Goal: Information Seeking & Learning: Learn about a topic

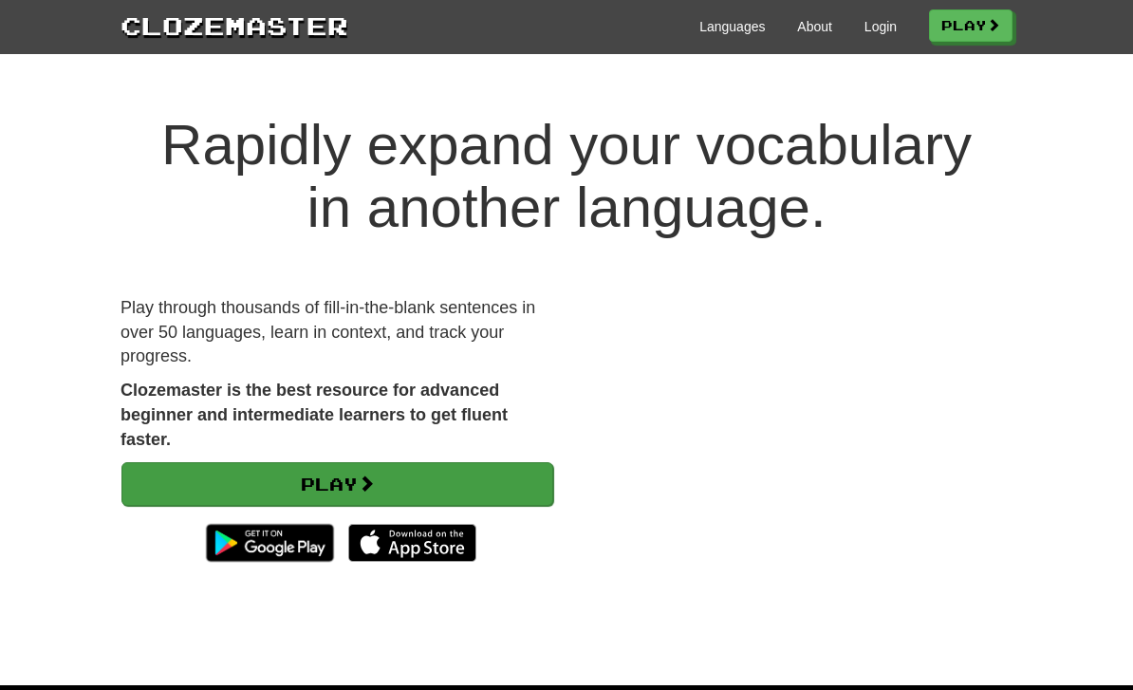
click at [375, 474] on span at bounding box center [366, 482] width 17 height 17
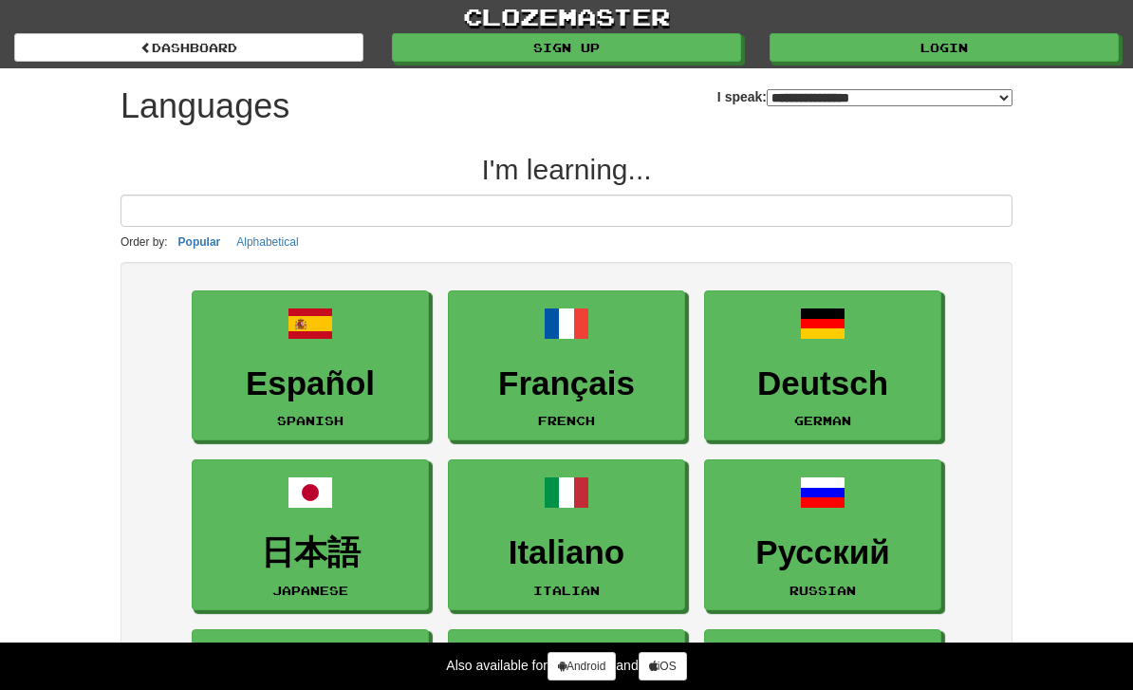
select select "*******"
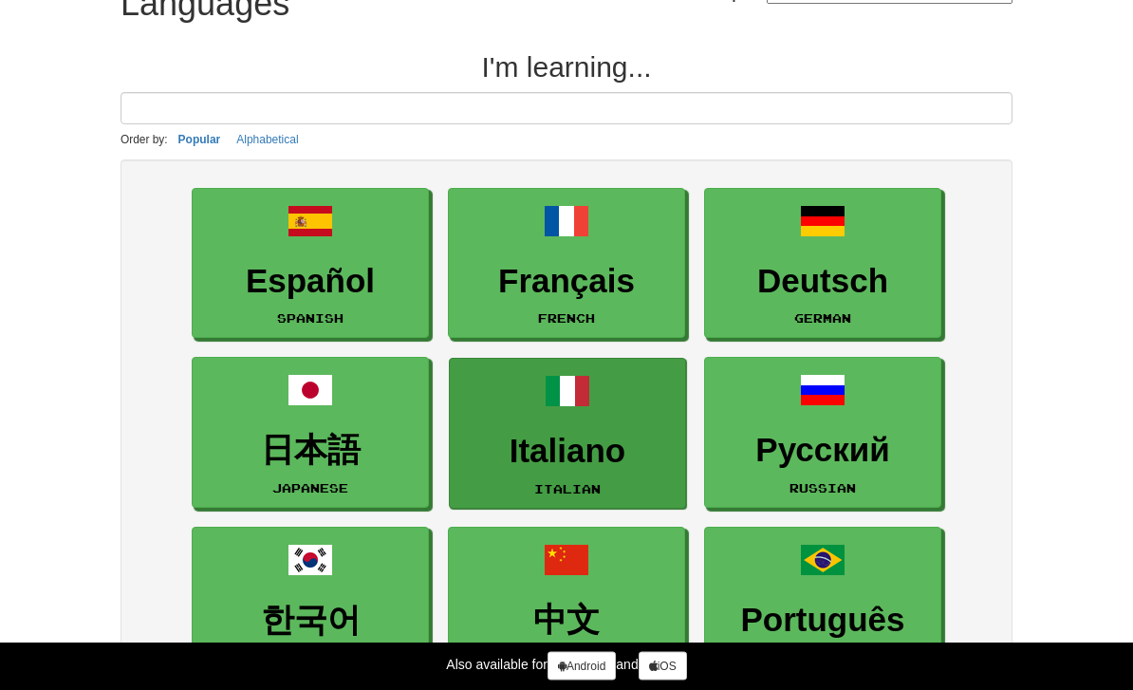
scroll to position [102, 0]
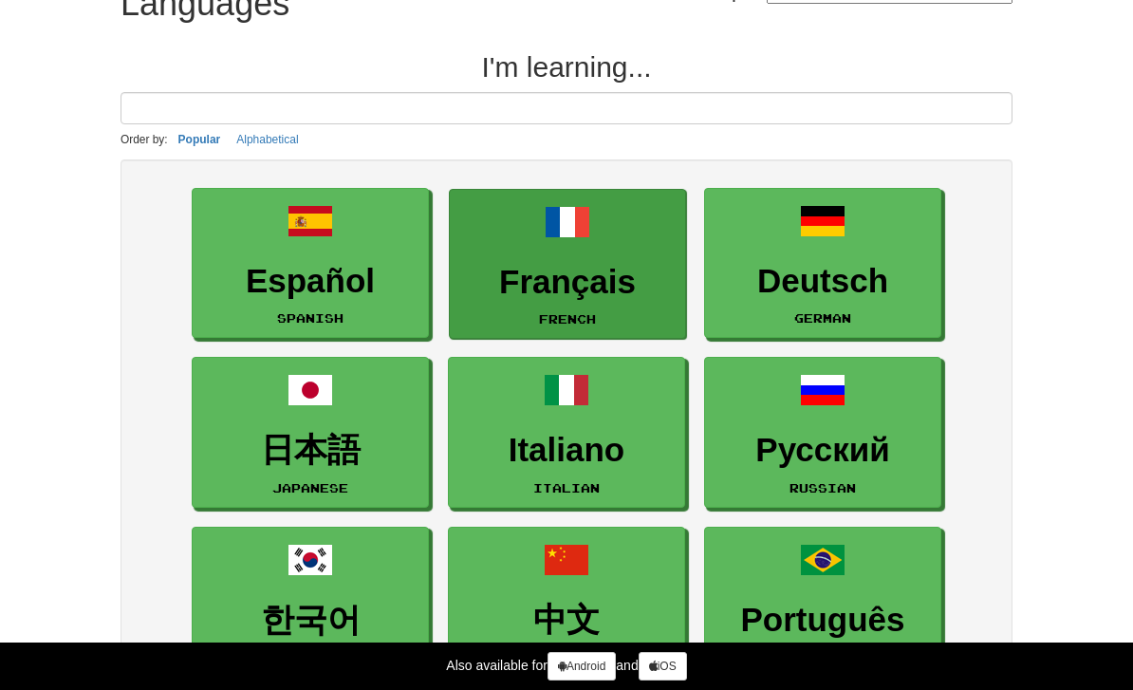
click at [560, 271] on h3 "Français" at bounding box center [567, 282] width 216 height 37
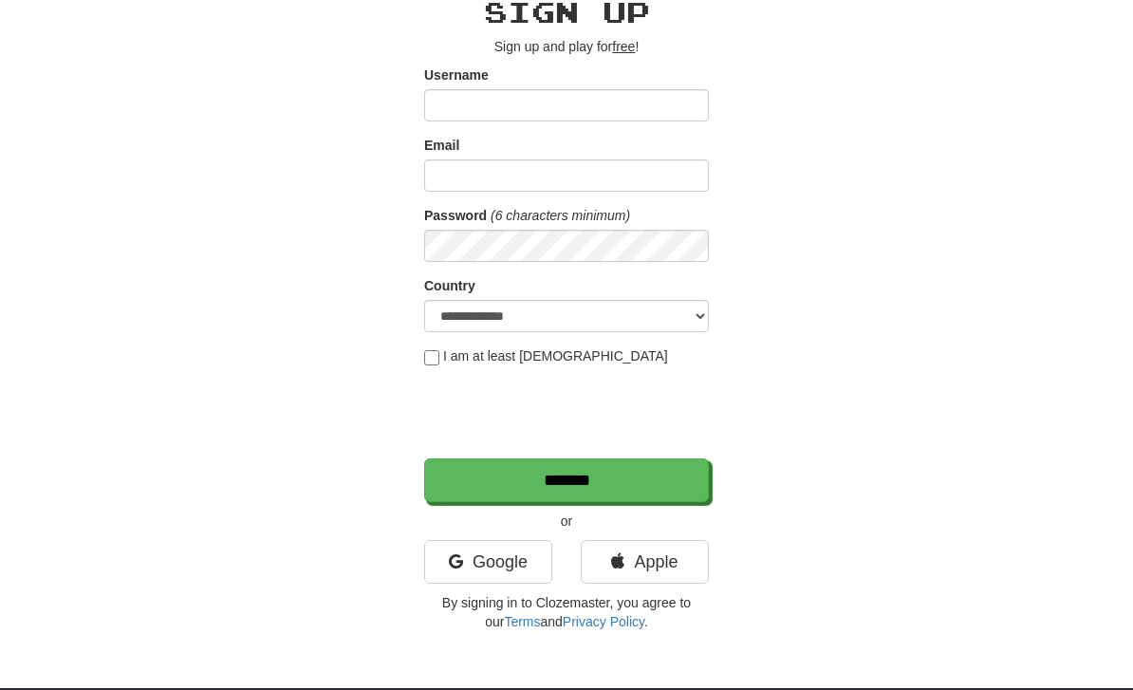
scroll to position [93, 0]
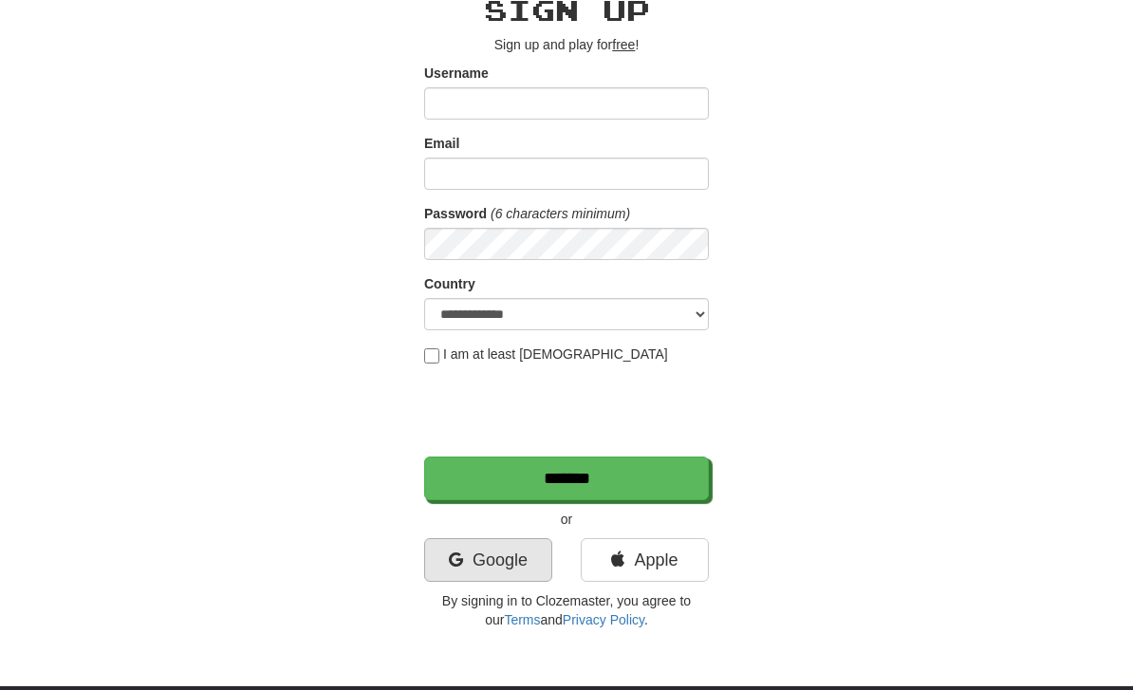
click at [503, 563] on link "Google" at bounding box center [488, 560] width 128 height 44
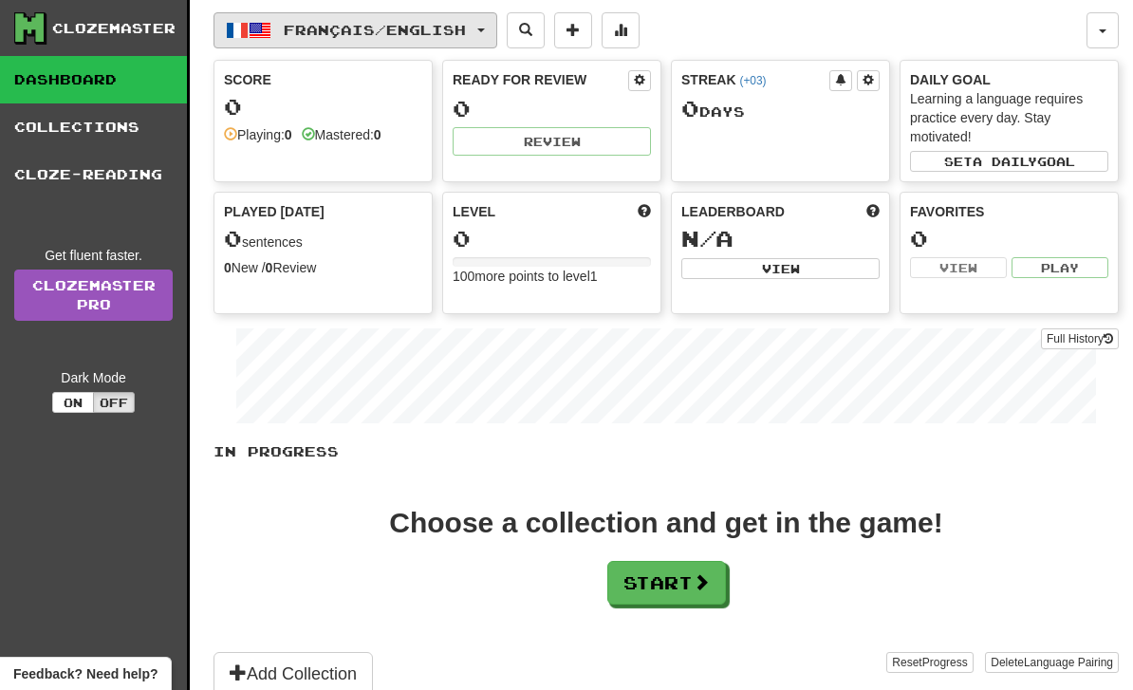
click at [386, 42] on button "Français / English" at bounding box center [355, 30] width 284 height 36
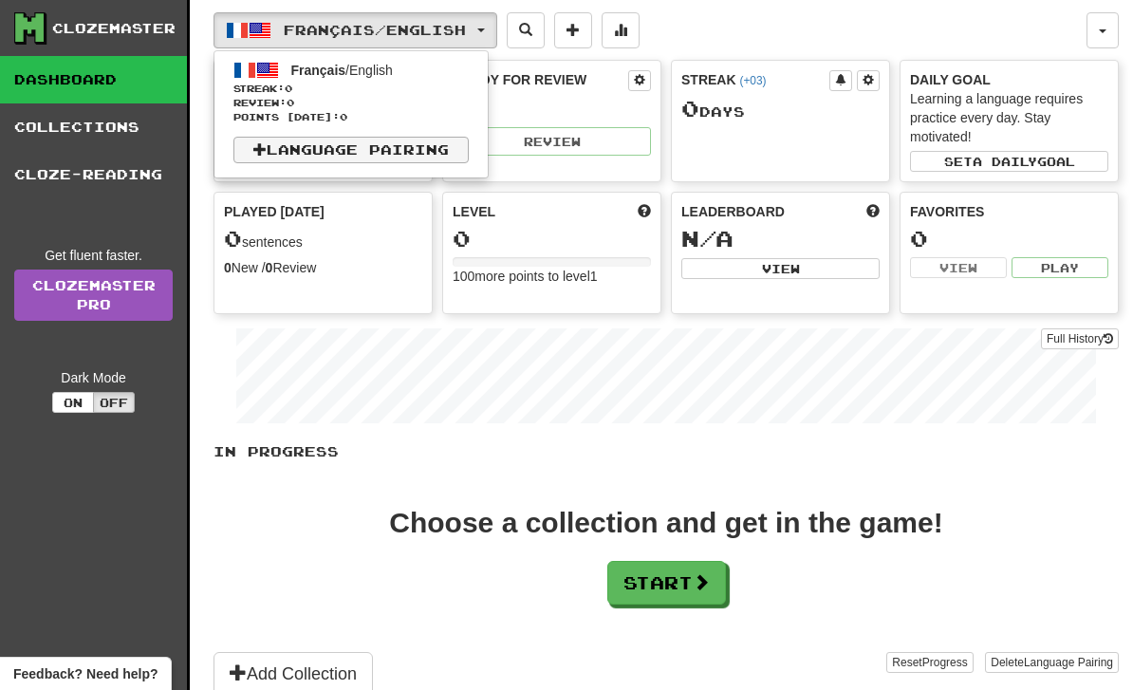
click at [380, 139] on link "Language Pairing" at bounding box center [350, 150] width 235 height 27
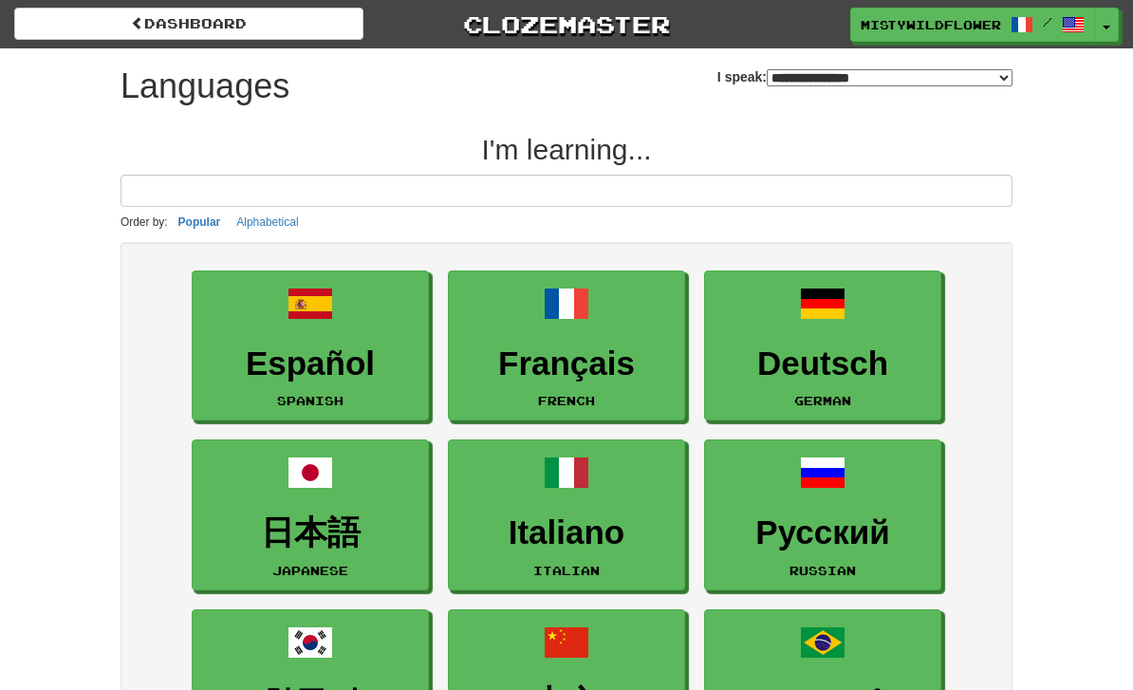
select select "*******"
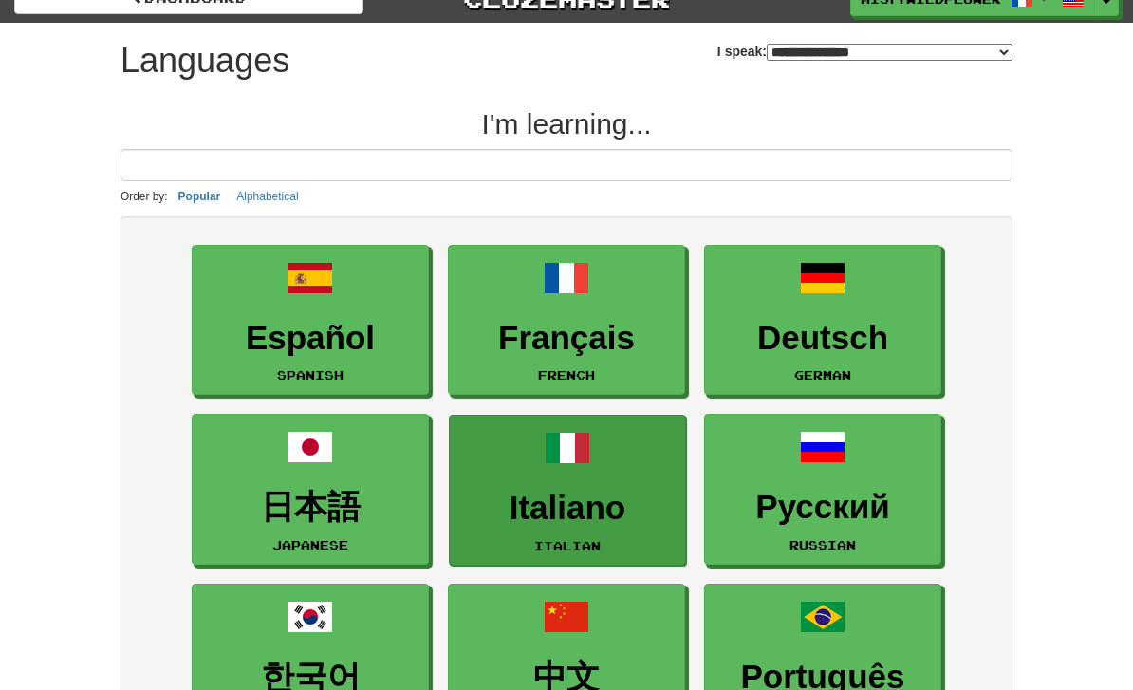
scroll to position [47, 0]
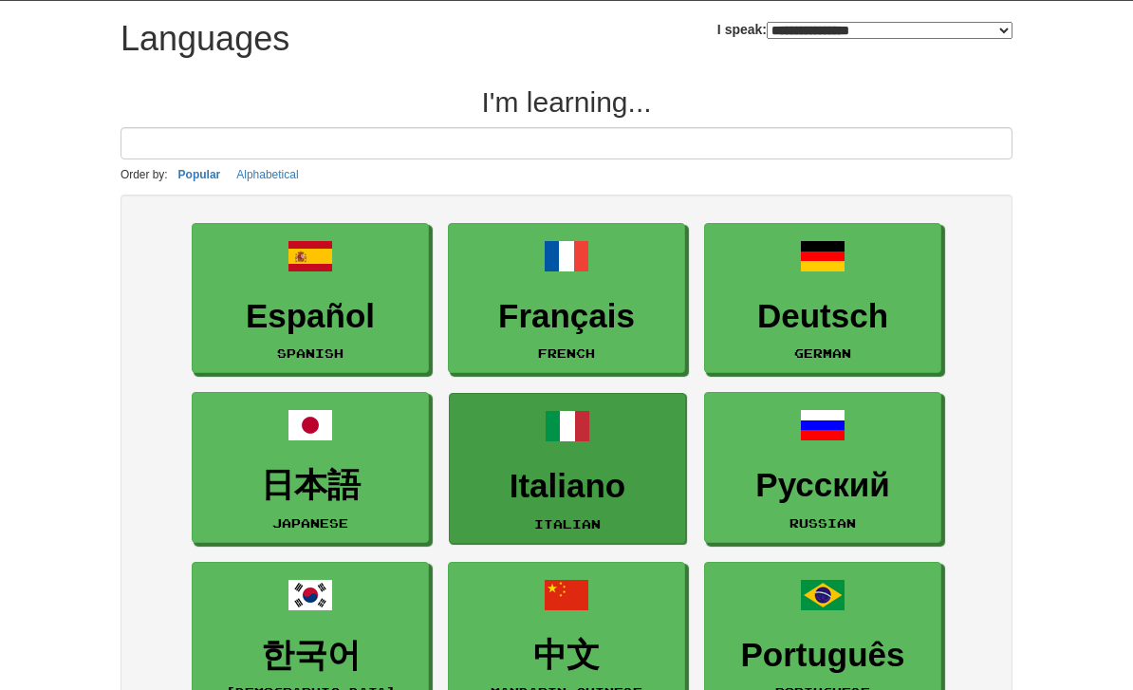
click at [604, 463] on link "Italiano Italian" at bounding box center [567, 468] width 237 height 151
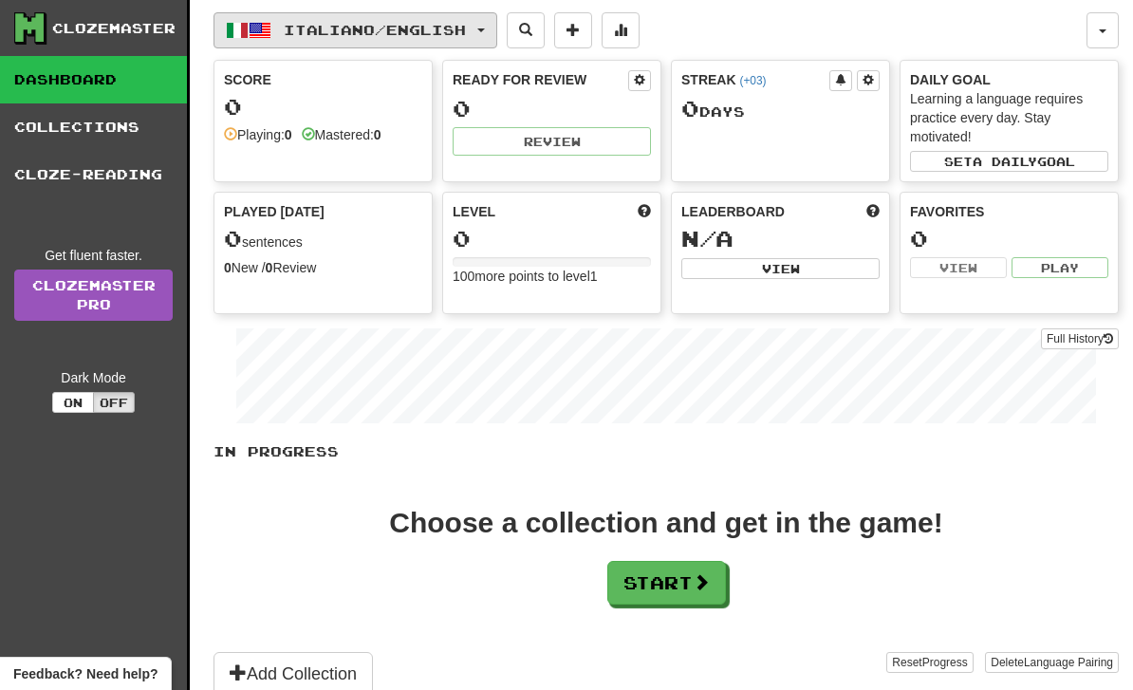
click at [385, 38] on button "Italiano / English" at bounding box center [355, 30] width 284 height 36
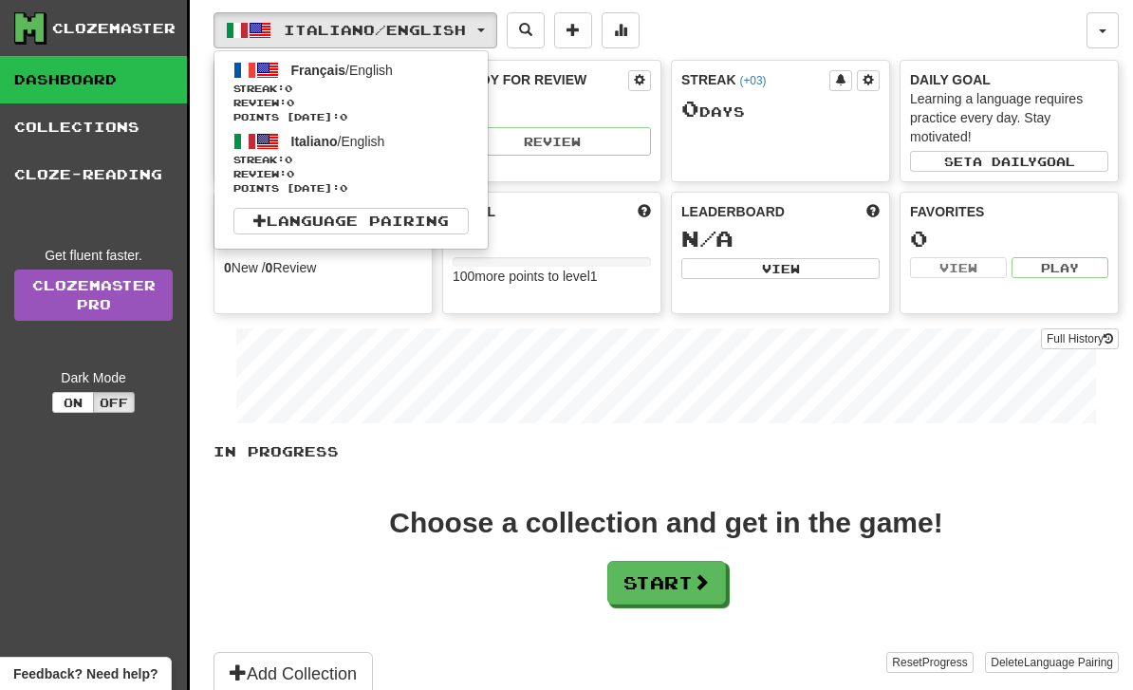
click at [111, 403] on div at bounding box center [566, 345] width 1133 height 690
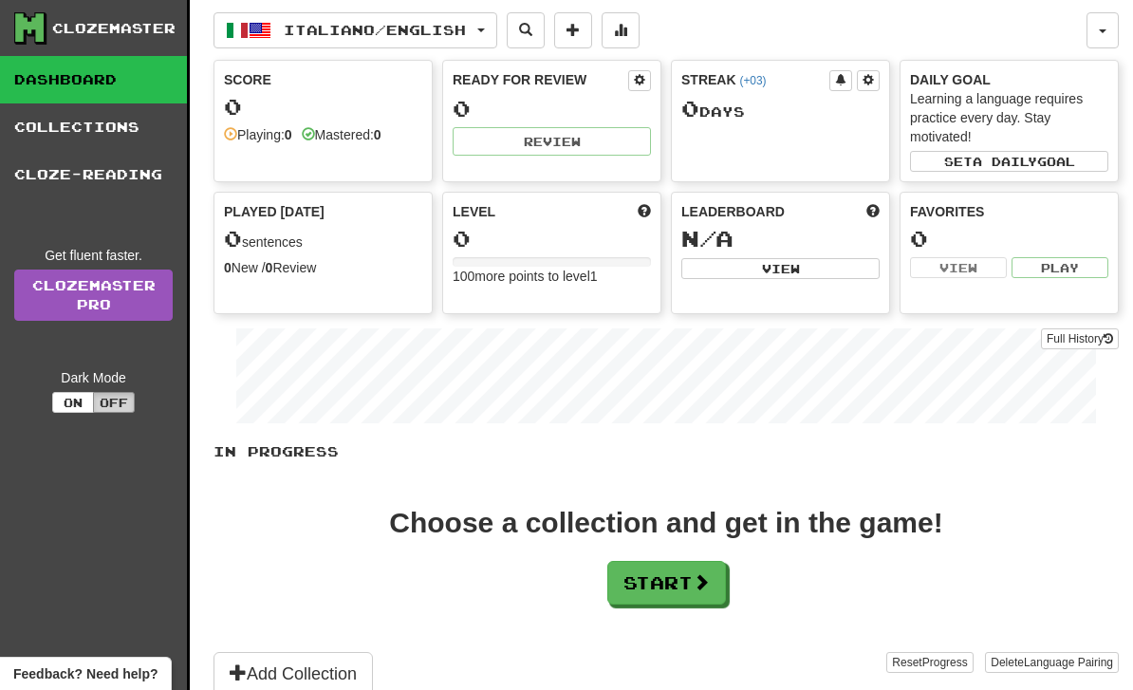
click at [111, 403] on button "Off" at bounding box center [114, 402] width 42 height 21
click at [92, 403] on button "On" at bounding box center [73, 402] width 42 height 21
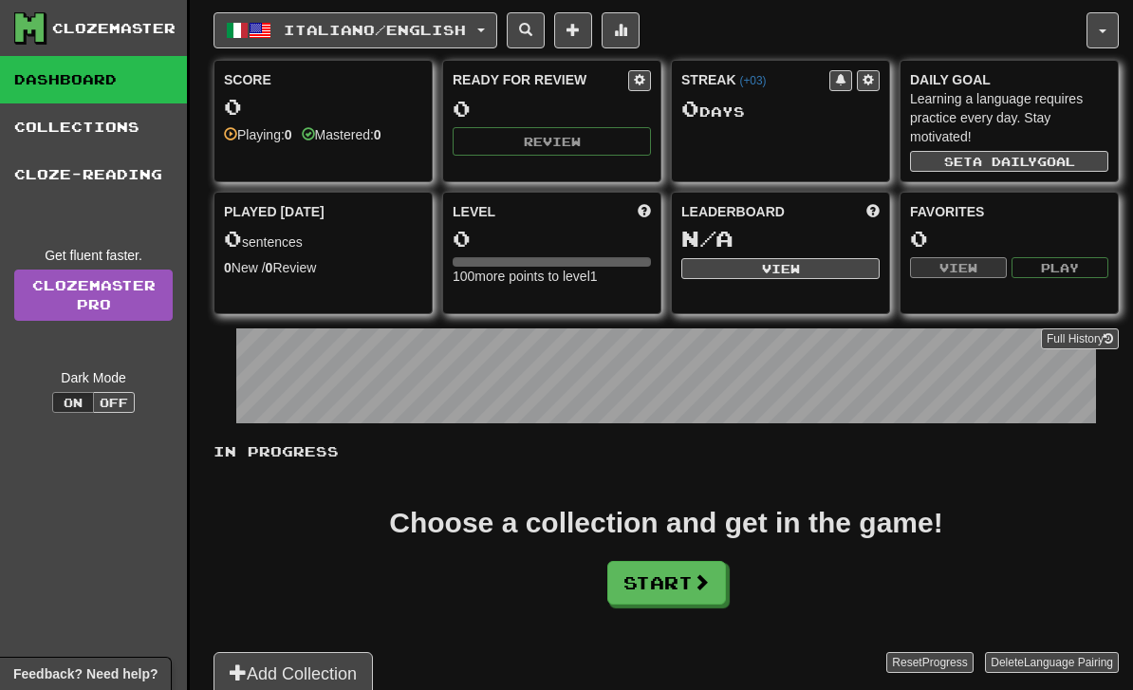
click at [92, 403] on button "On" at bounding box center [73, 402] width 42 height 21
click at [102, 405] on button "Off" at bounding box center [114, 402] width 42 height 21
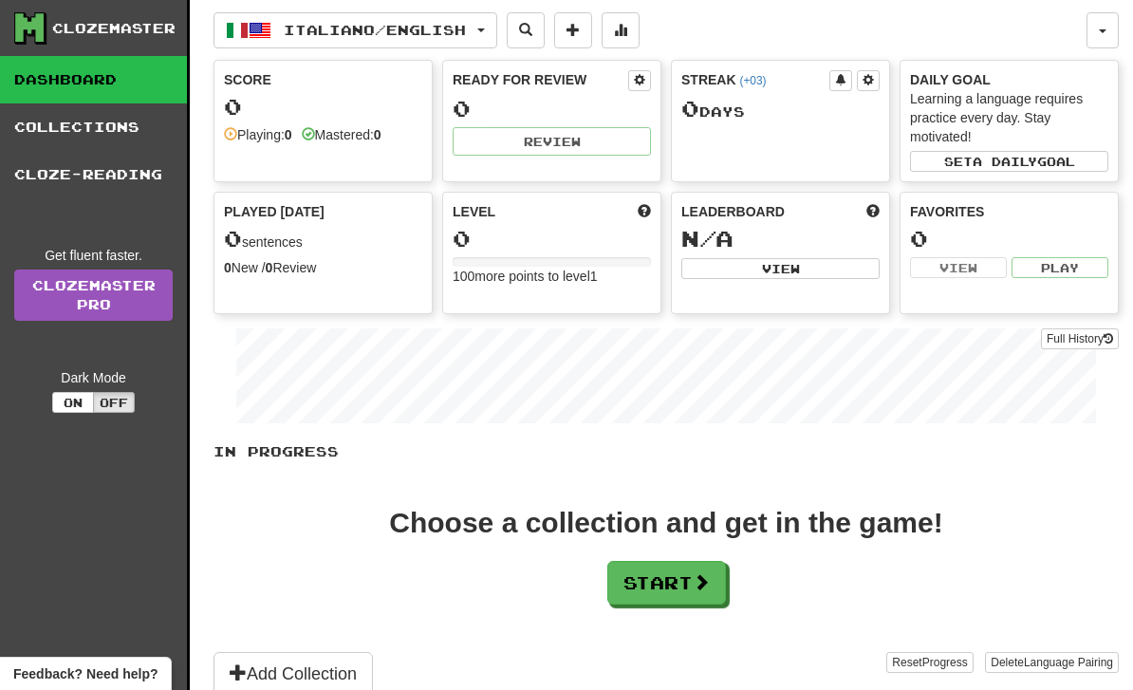
click at [747, 135] on div "Streak ( +03 ) 0 Day s" at bounding box center [780, 99] width 217 height 77
click at [947, 156] on button "Set a daily goal" at bounding box center [1009, 161] width 198 height 21
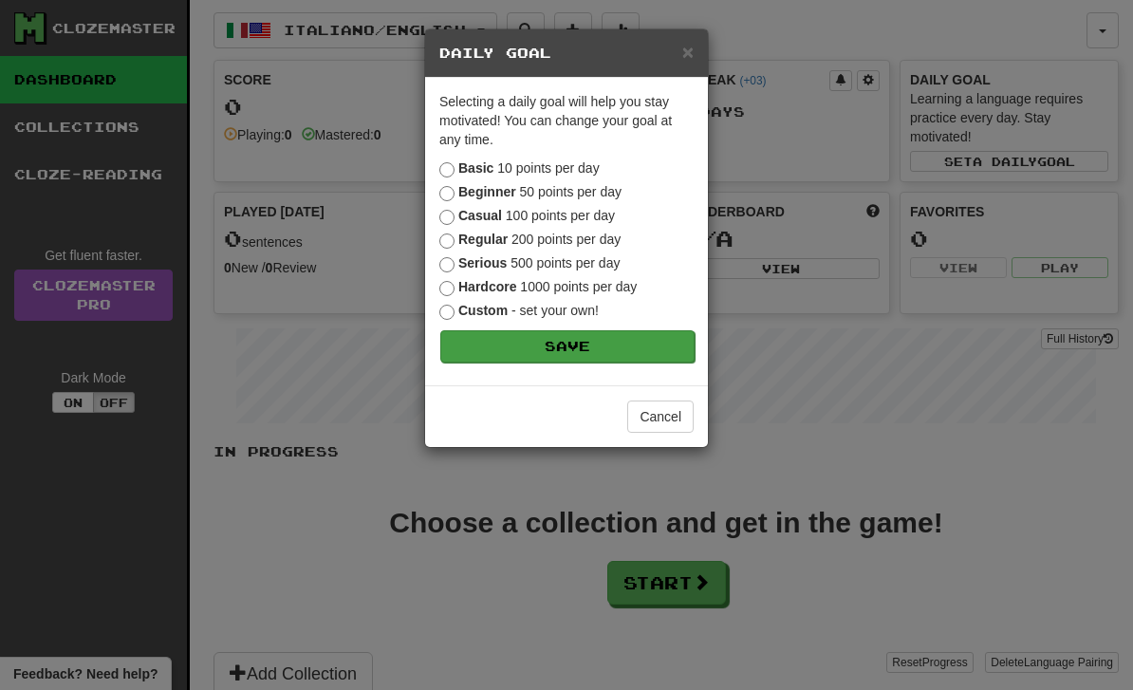
click at [603, 342] on button "Save" at bounding box center [567, 346] width 254 height 32
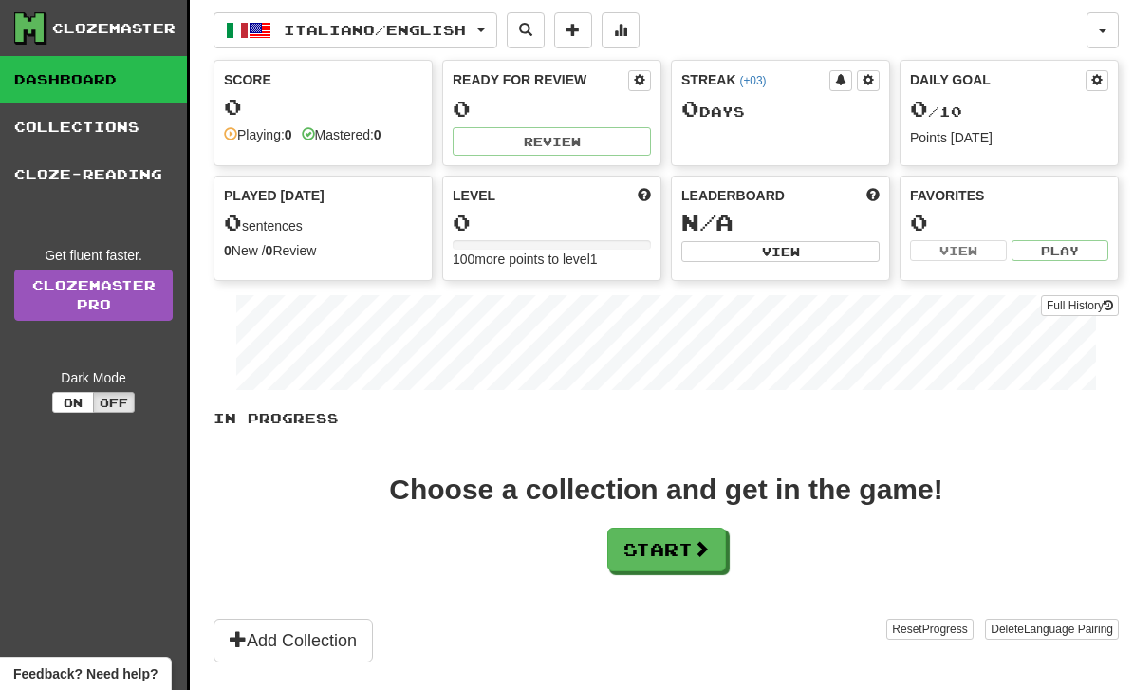
click at [390, 239] on div "Played [DATE] 0 sentences 0 New / 0 Review Full History" at bounding box center [322, 223] width 217 height 94
click at [521, 215] on div "0" at bounding box center [551, 223] width 198 height 24
click at [818, 246] on button "View" at bounding box center [780, 251] width 198 height 21
select select "**********"
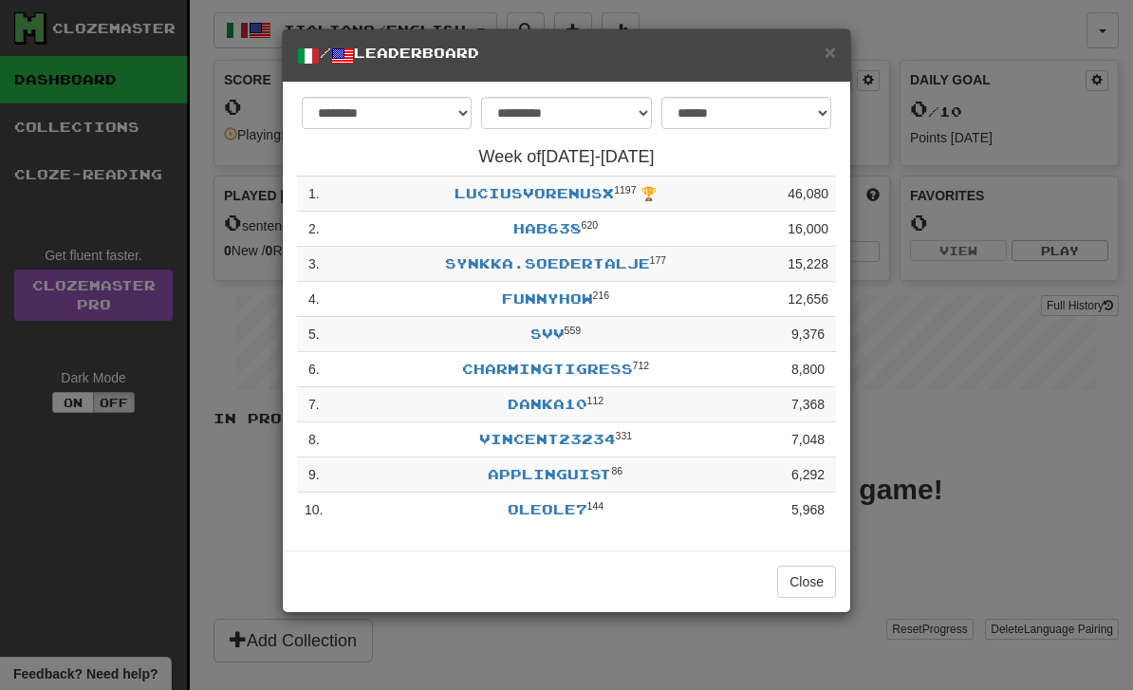
click at [703, 197] on td "LuciusVorenusX 1197 🏆" at bounding box center [555, 193] width 450 height 35
click at [721, 230] on td "hab638 620" at bounding box center [555, 229] width 450 height 35
click at [925, 261] on div "**********" at bounding box center [566, 345] width 1133 height 690
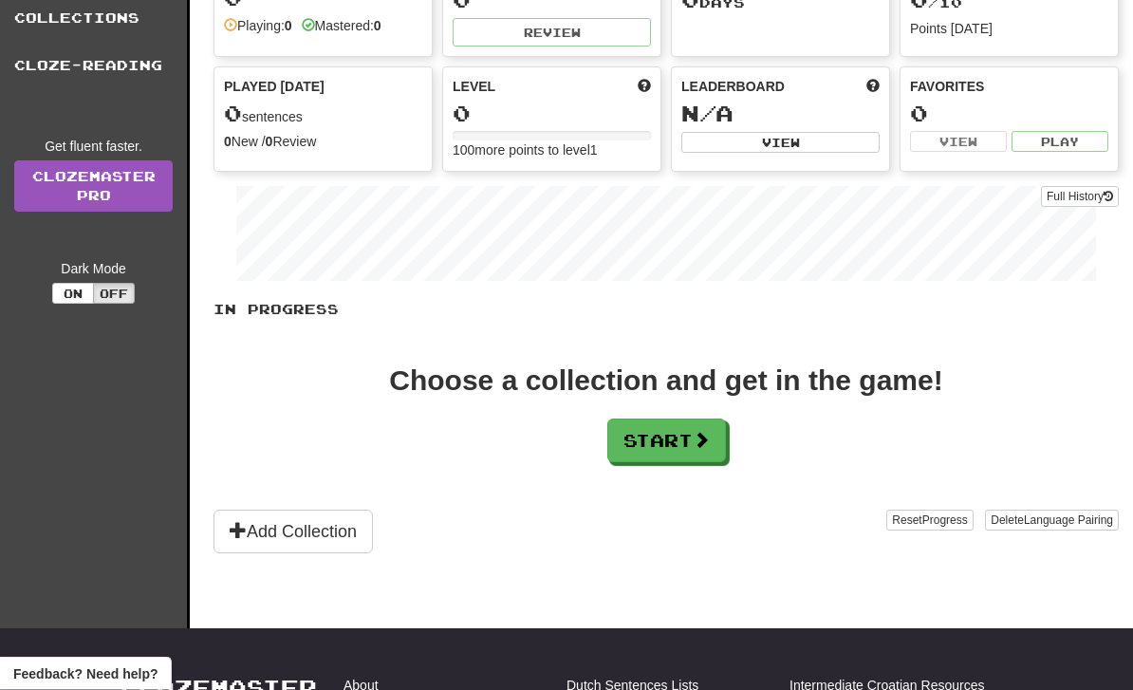
scroll to position [118, 0]
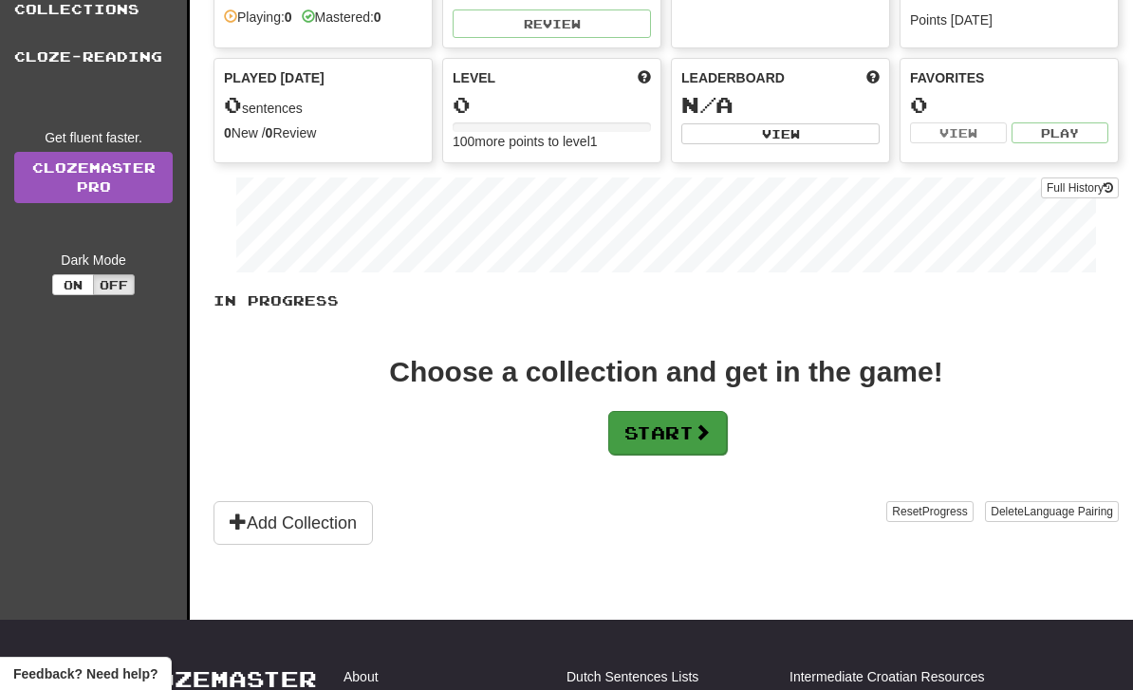
click at [685, 448] on button "Start" at bounding box center [667, 433] width 119 height 44
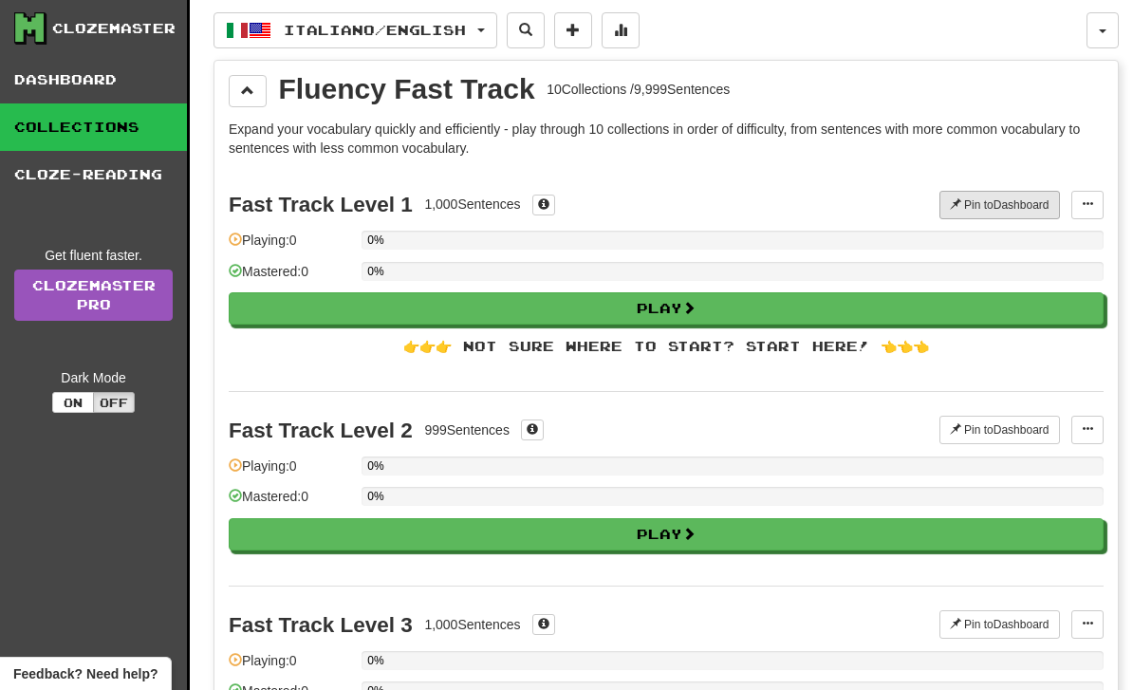
click at [970, 200] on button "Pin to Dashboard" at bounding box center [999, 205] width 120 height 28
click at [969, 202] on button "Unpin from Dashboard" at bounding box center [986, 205] width 147 height 28
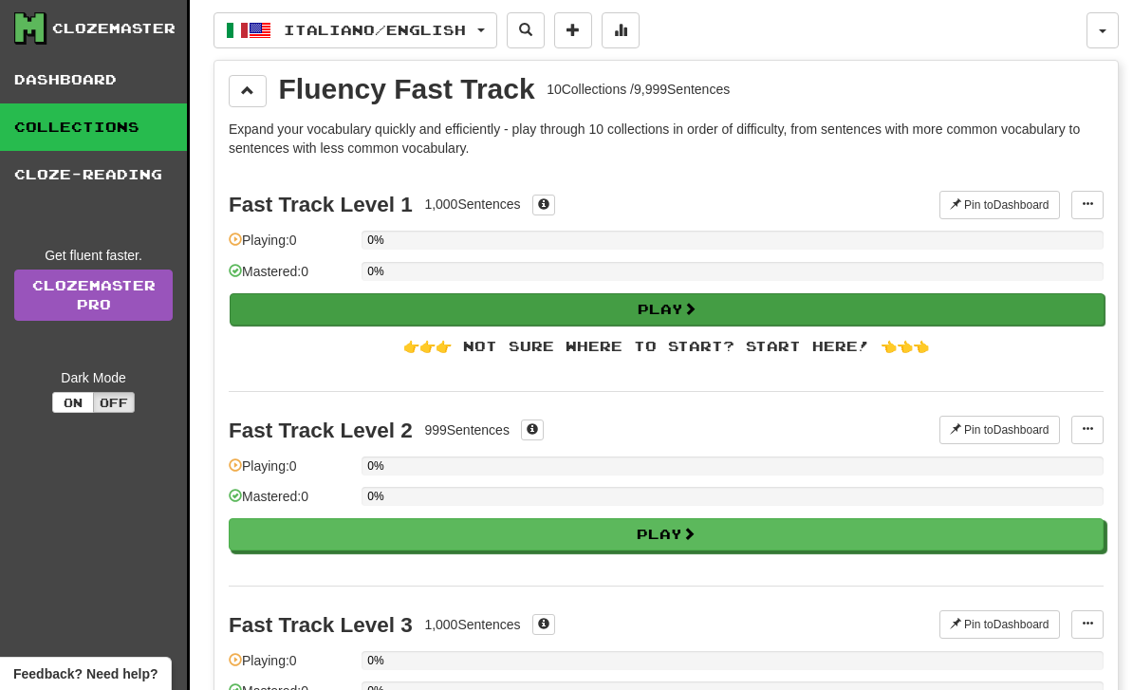
click at [683, 312] on button "Play" at bounding box center [667, 309] width 875 height 32
select select "**"
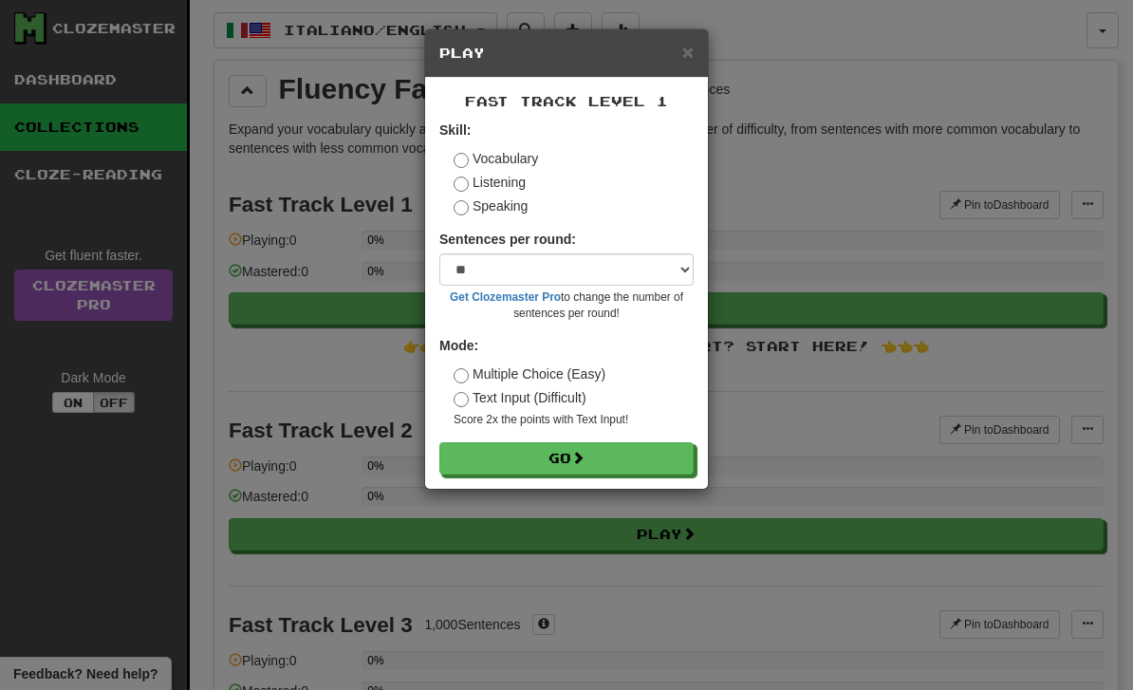
click at [479, 190] on label "Listening" at bounding box center [489, 182] width 72 height 19
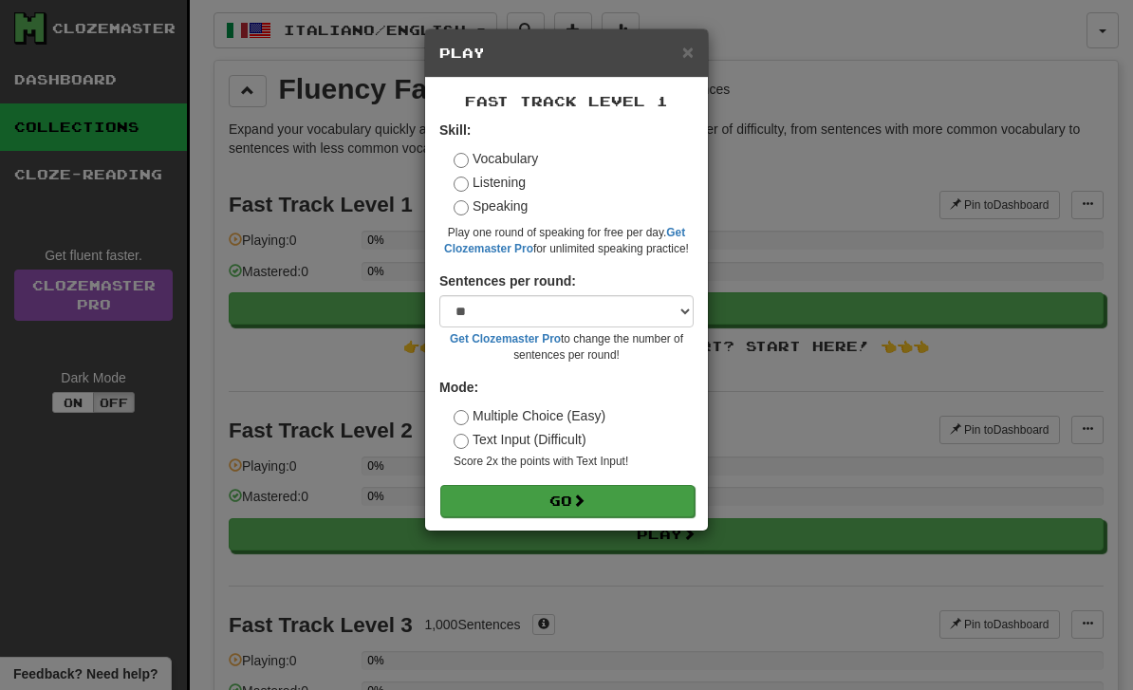
click at [526, 499] on button "Go" at bounding box center [567, 501] width 254 height 32
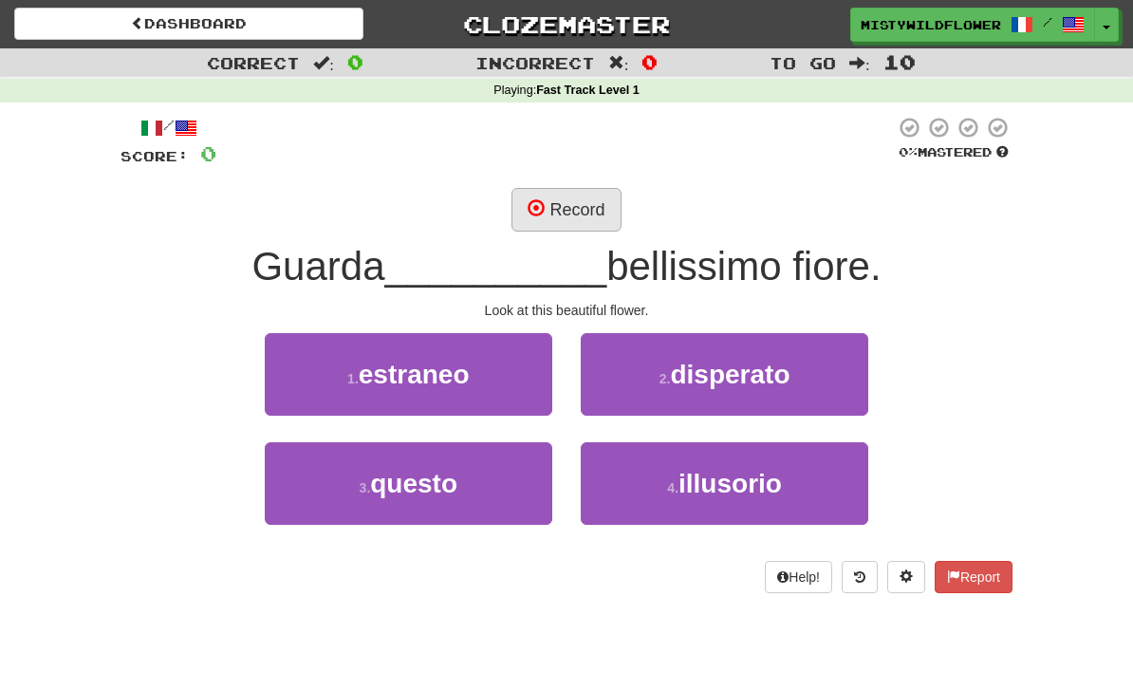
click at [521, 215] on button "Record" at bounding box center [565, 210] width 109 height 44
click at [588, 204] on button "Record" at bounding box center [565, 210] width 109 height 44
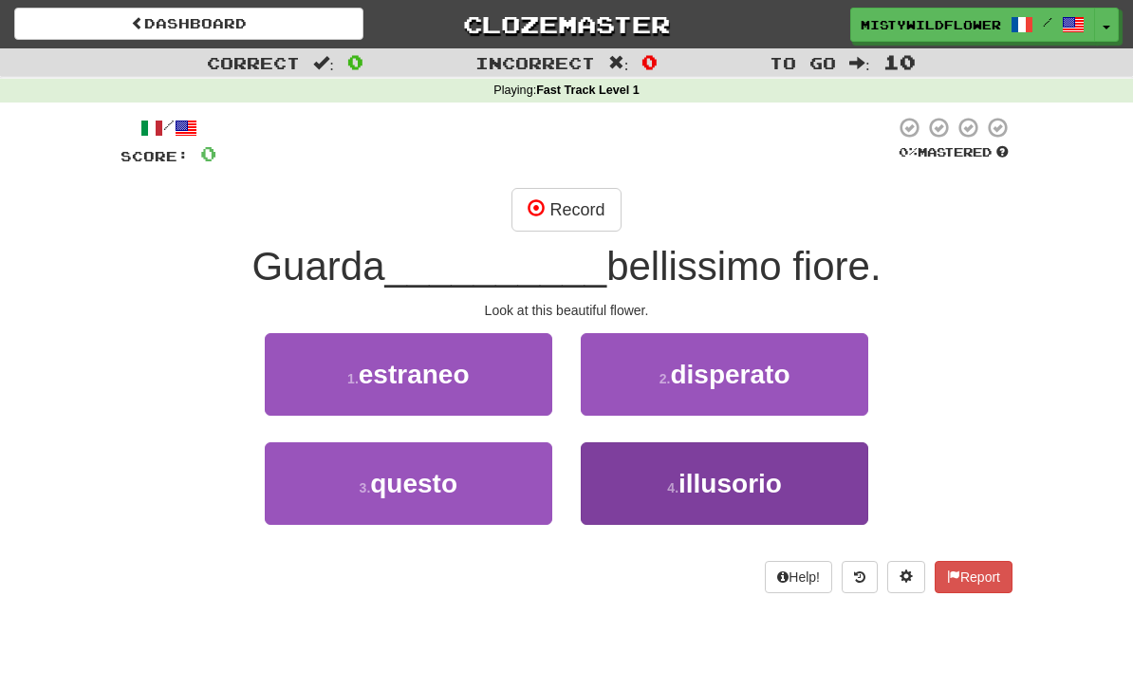
click at [623, 485] on button "4 . illusorio" at bounding box center [724, 483] width 287 height 83
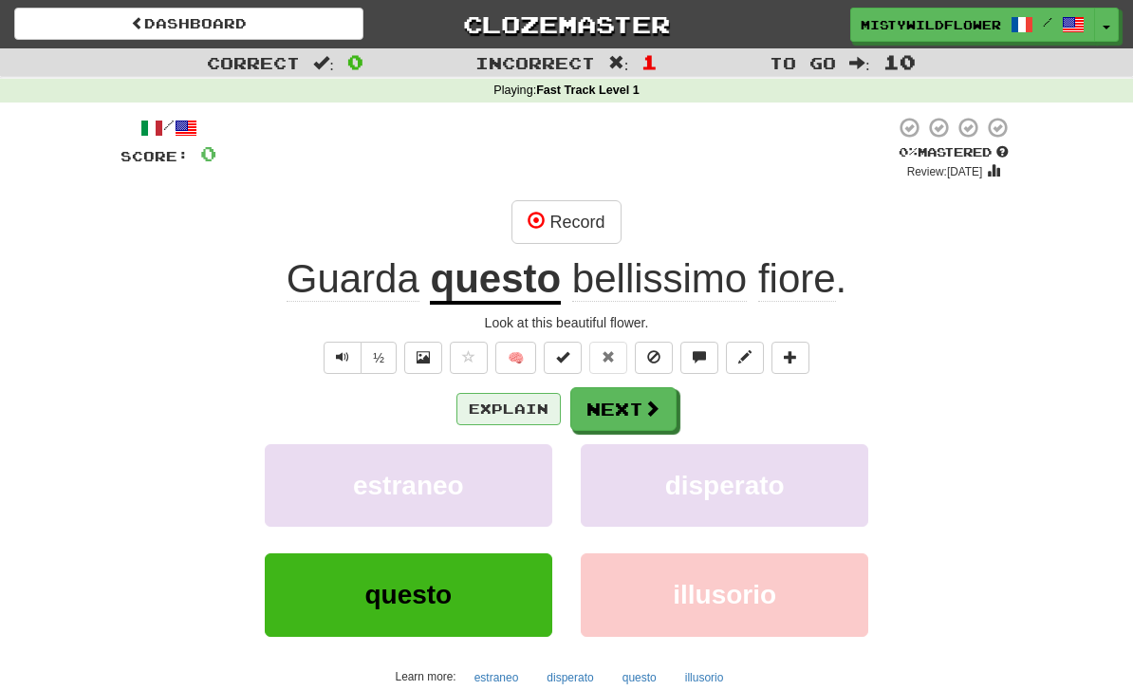
click at [508, 398] on button "Explain" at bounding box center [508, 409] width 104 height 32
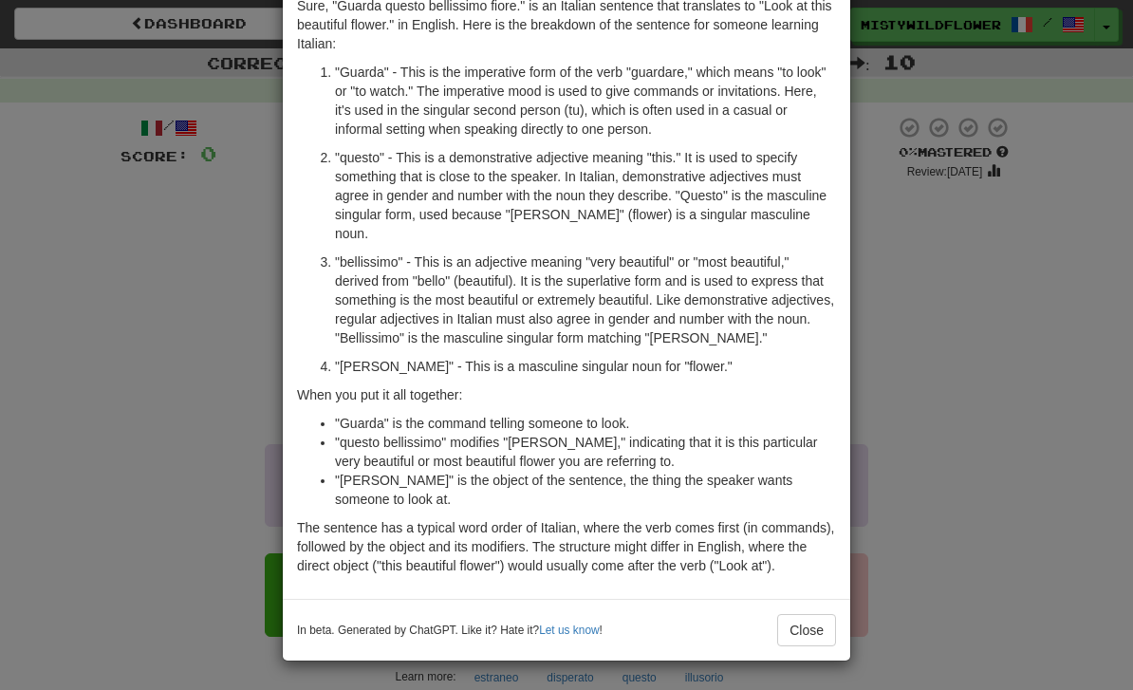
scroll to position [96, 0]
click at [810, 632] on button "Close" at bounding box center [806, 630] width 59 height 32
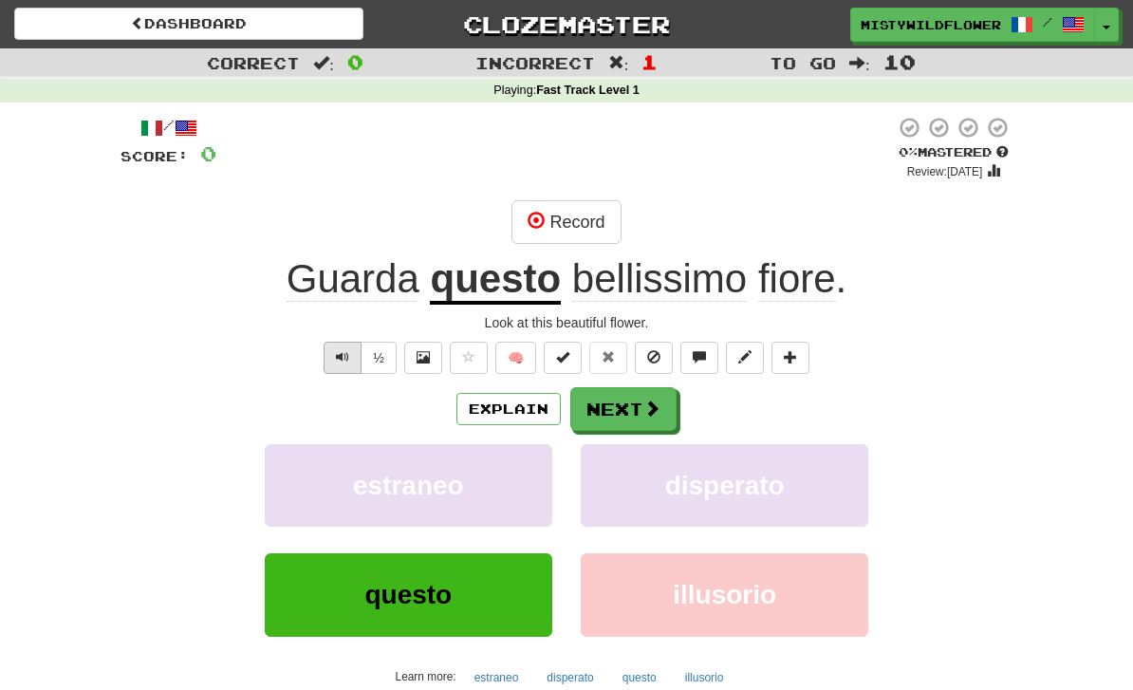
click at [349, 360] on button "Text-to-speech controls" at bounding box center [342, 357] width 38 height 32
click at [357, 281] on span "Guarda" at bounding box center [352, 279] width 133 height 46
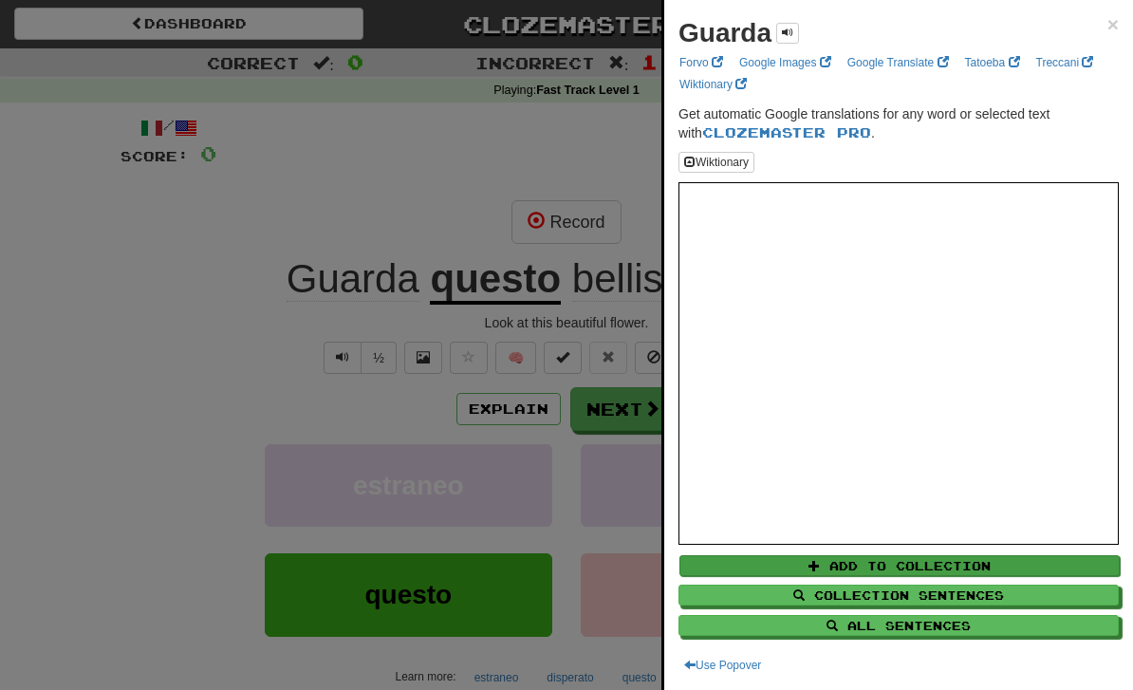
click at [951, 559] on button "Add to Collection" at bounding box center [899, 565] width 440 height 21
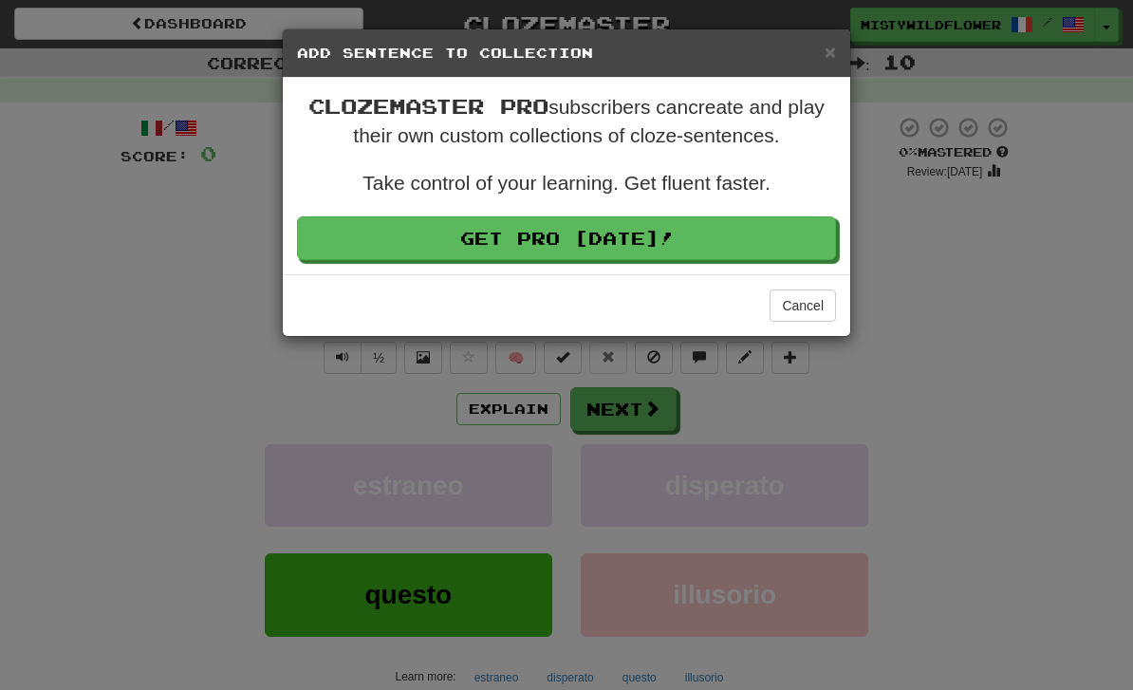
click at [823, 71] on div "× Add Sentence to Collection" at bounding box center [566, 53] width 567 height 48
click at [826, 56] on span "×" at bounding box center [829, 52] width 11 height 22
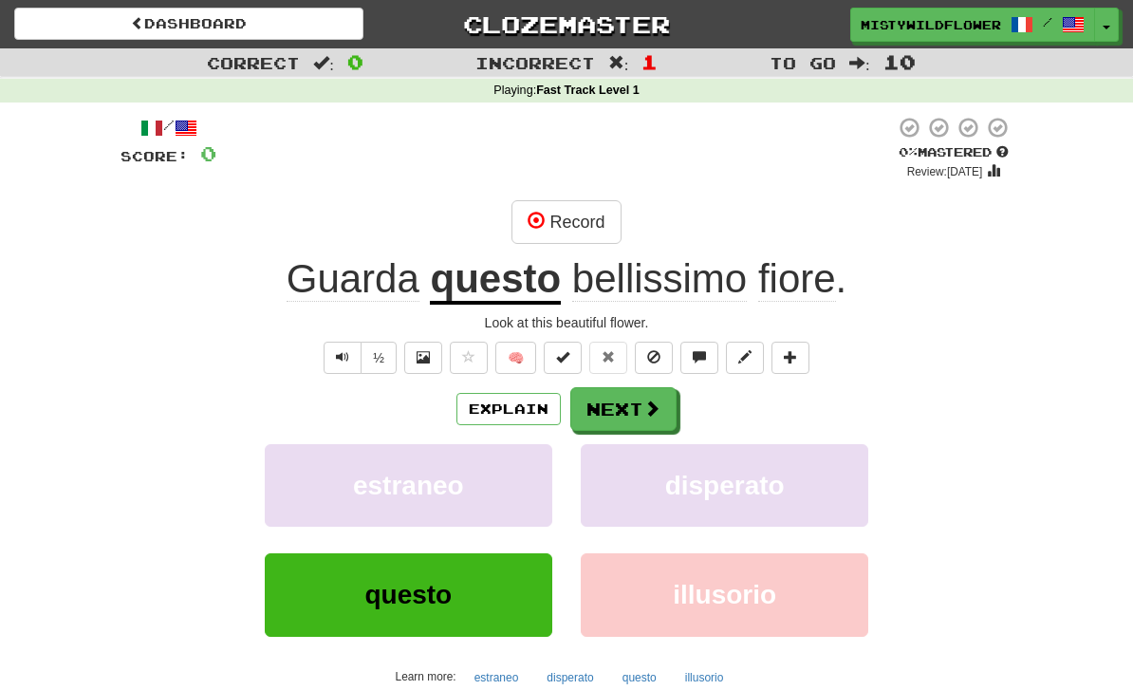
click at [602, 279] on span "bellissimo" at bounding box center [659, 279] width 175 height 46
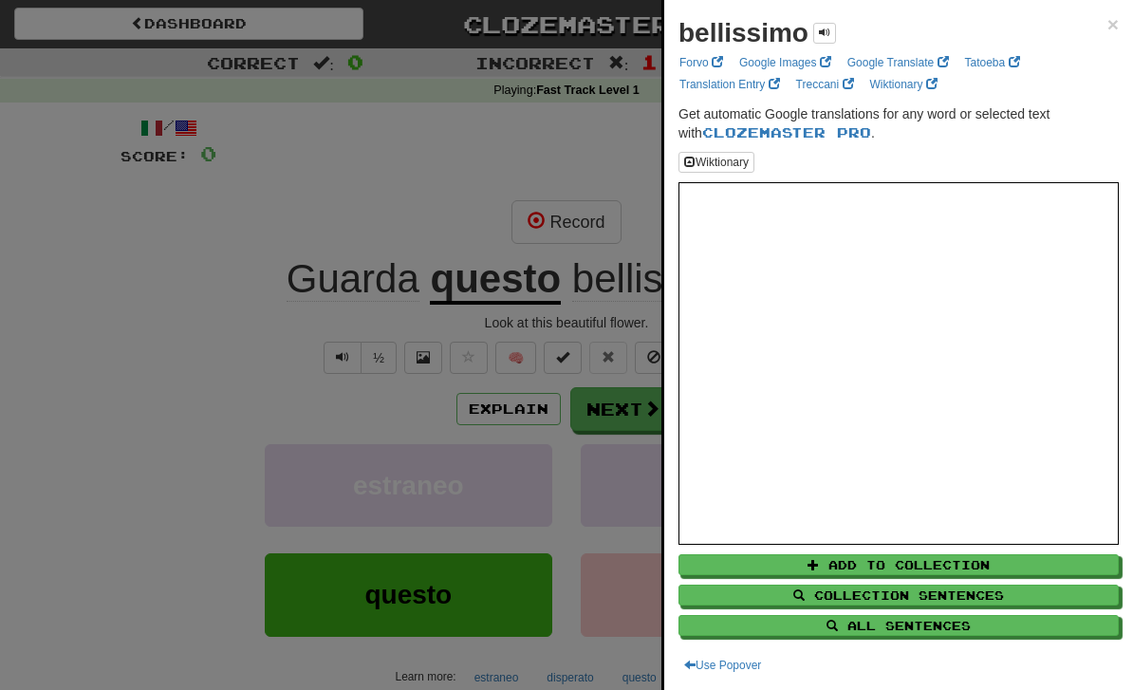
click at [1110, 28] on span "×" at bounding box center [1112, 24] width 11 height 22
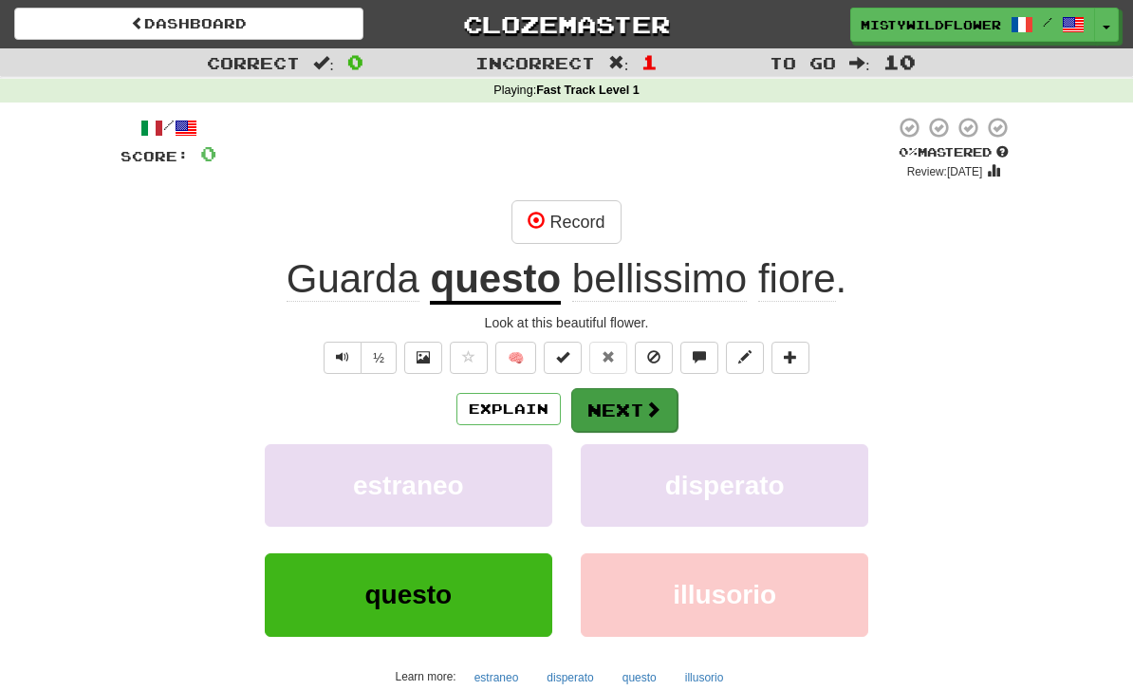
click at [606, 417] on button "Next" at bounding box center [624, 410] width 106 height 44
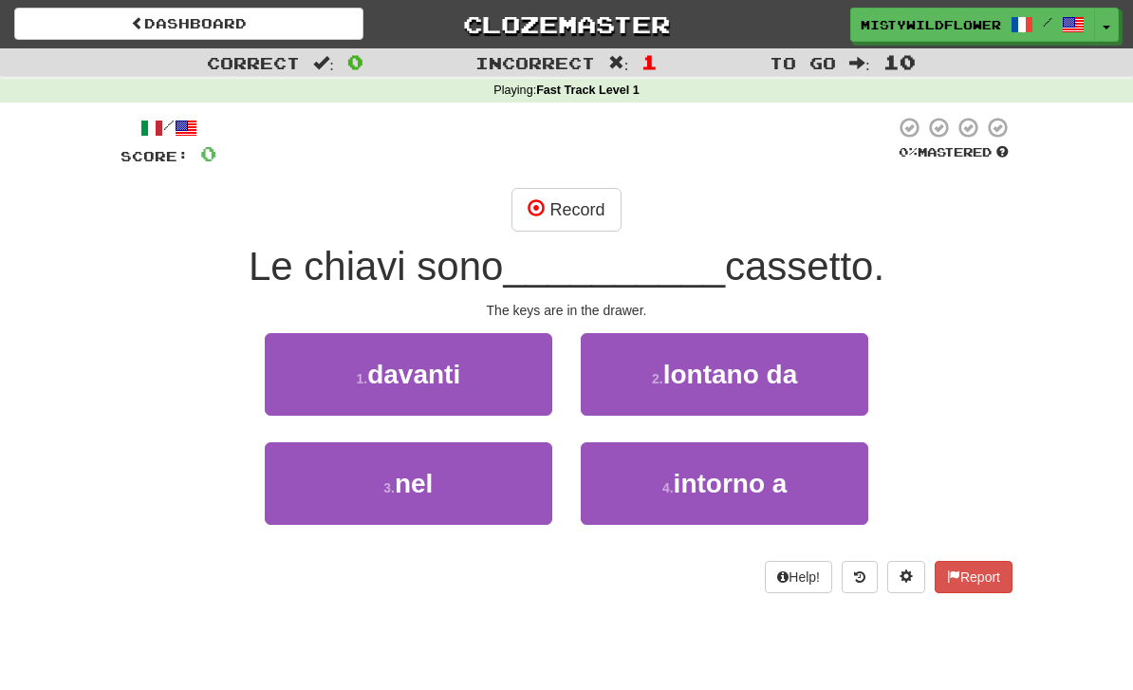
click at [339, 277] on span "Le chiavi sono" at bounding box center [376, 266] width 255 height 45
click at [549, 228] on button "Record" at bounding box center [565, 210] width 109 height 44
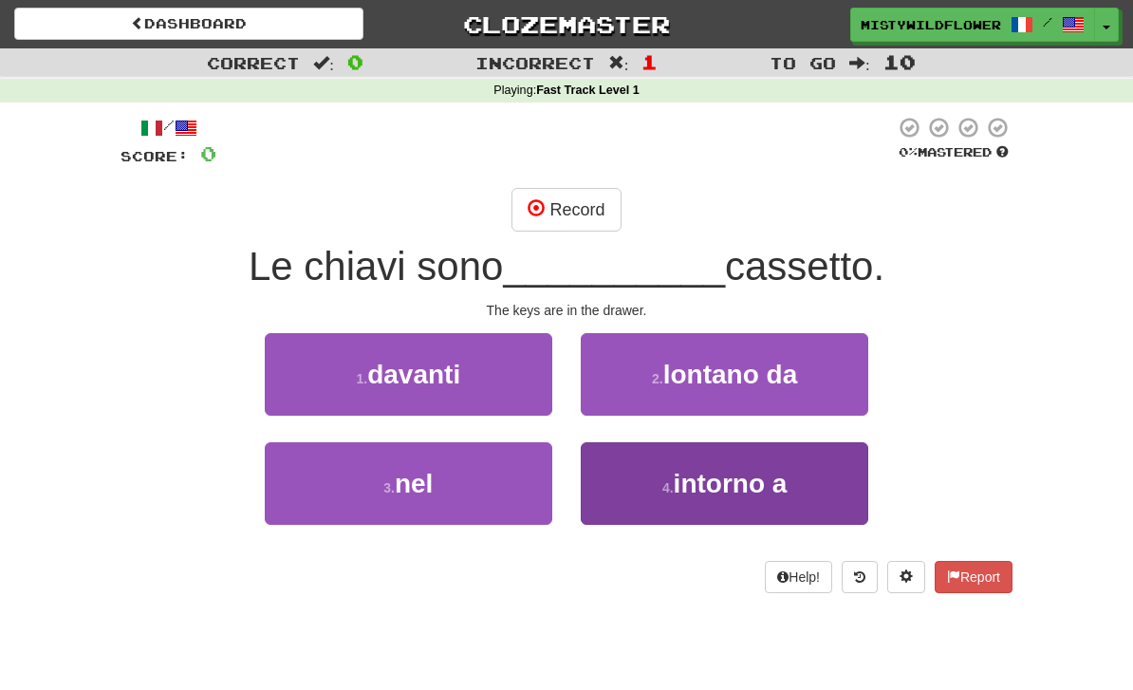
click at [689, 455] on button "4 . intorno a" at bounding box center [724, 483] width 287 height 83
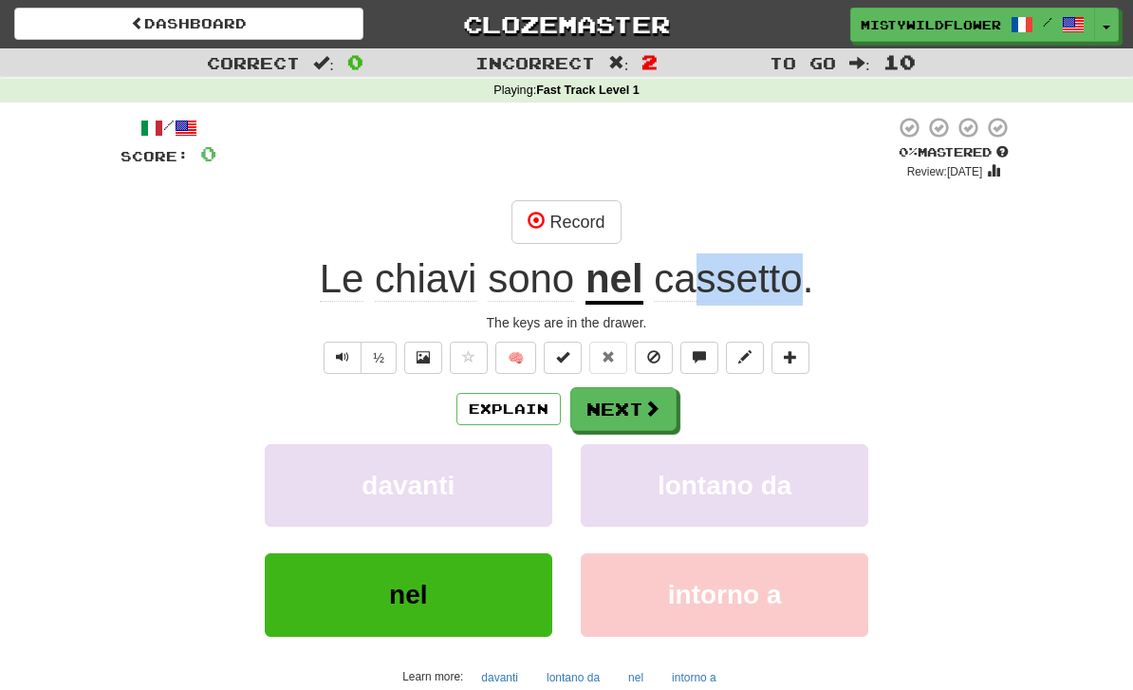
drag, startPoint x: 702, startPoint y: 285, endPoint x: 798, endPoint y: 291, distance: 96.0
click at [798, 291] on span "cassetto" at bounding box center [728, 279] width 148 height 46
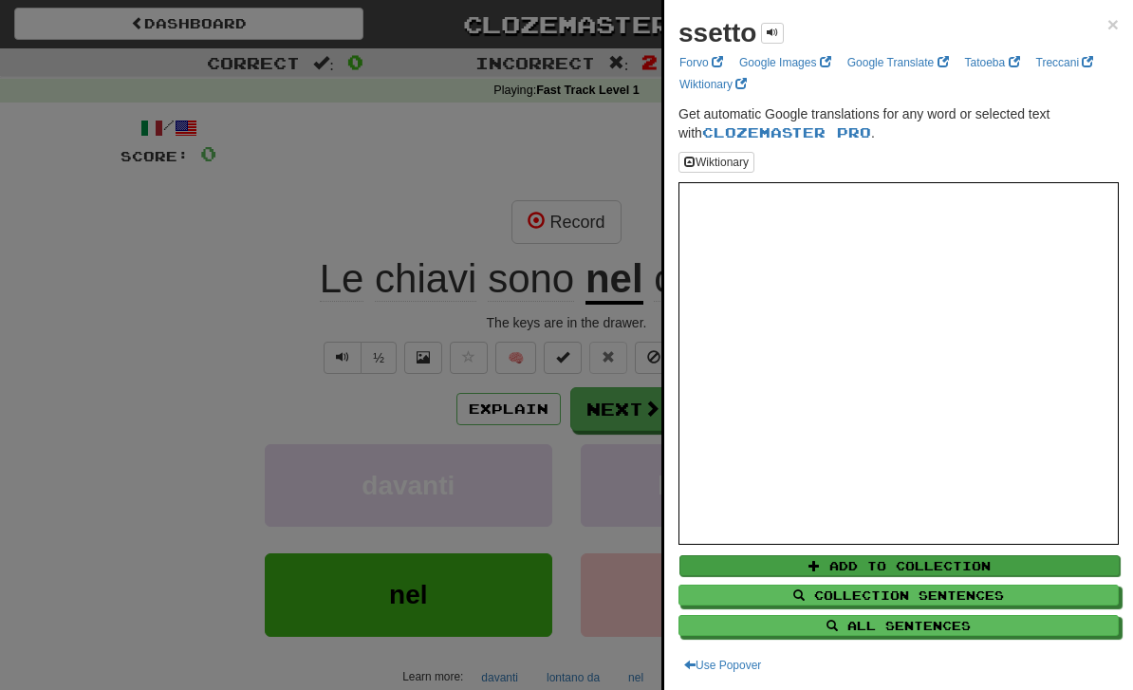
click at [848, 559] on button "Add to Collection" at bounding box center [899, 565] width 440 height 21
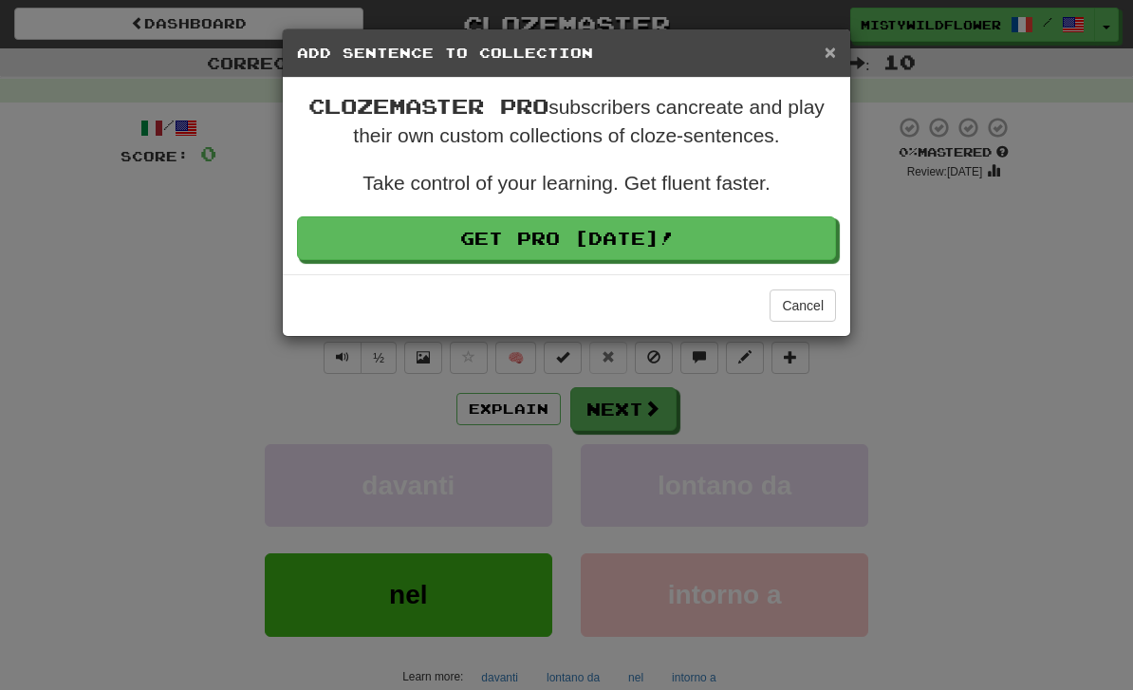
click at [834, 54] on span "×" at bounding box center [829, 52] width 11 height 22
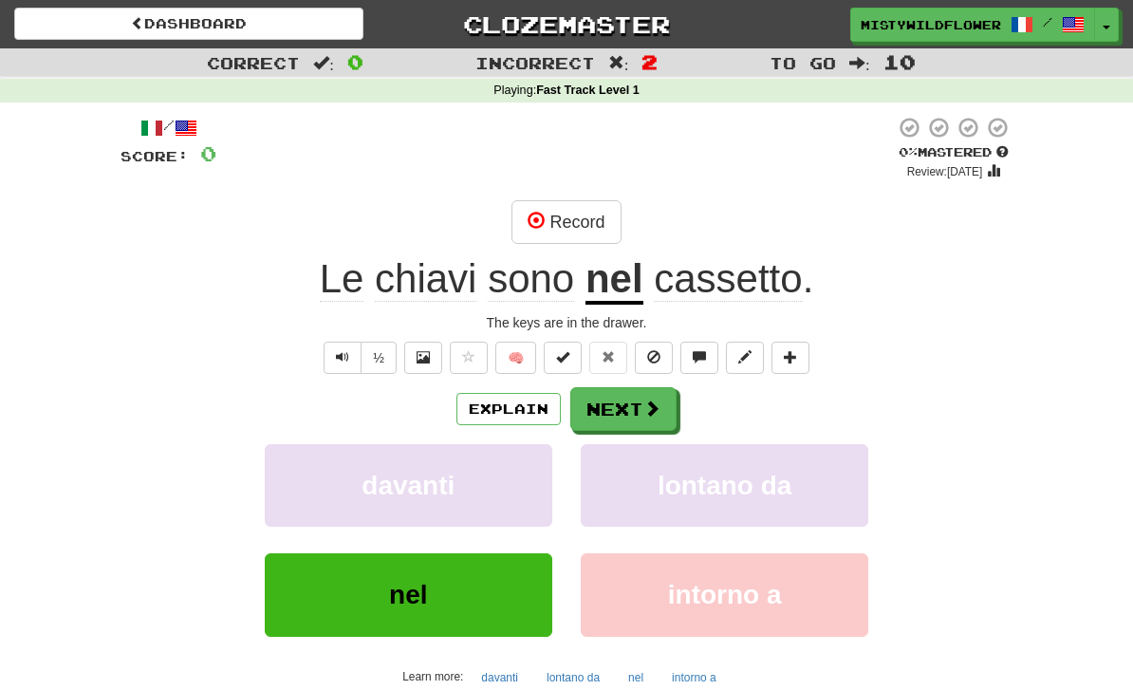
click at [700, 279] on span "cassetto" at bounding box center [728, 279] width 148 height 46
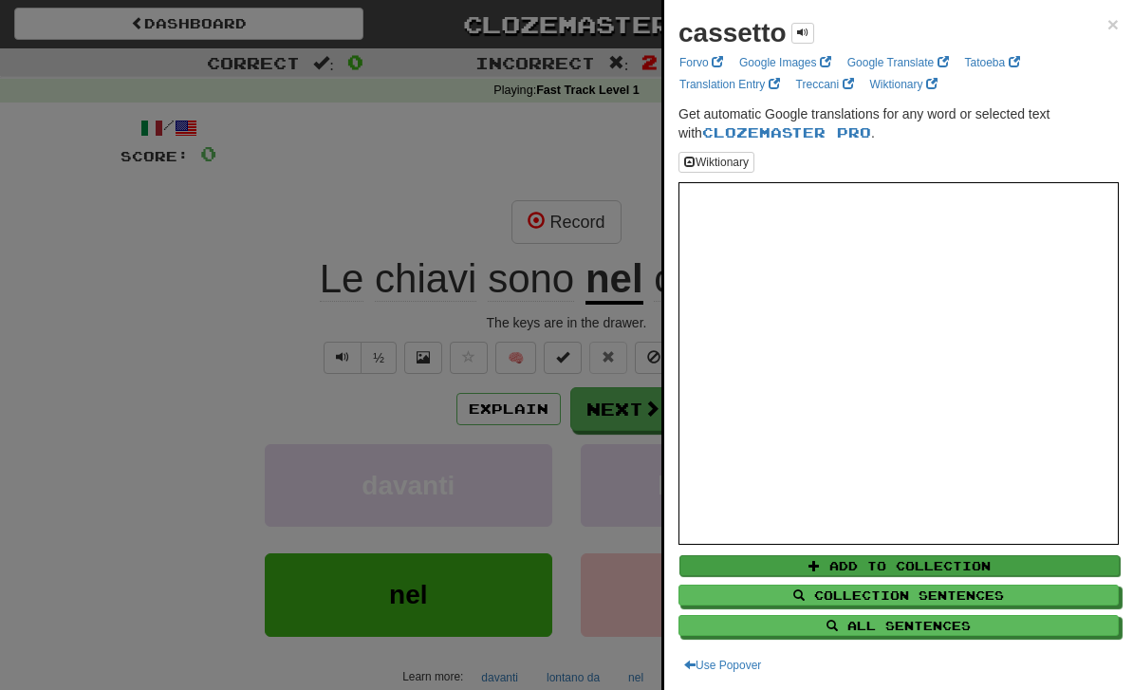
click at [812, 571] on span at bounding box center [813, 565] width 11 height 11
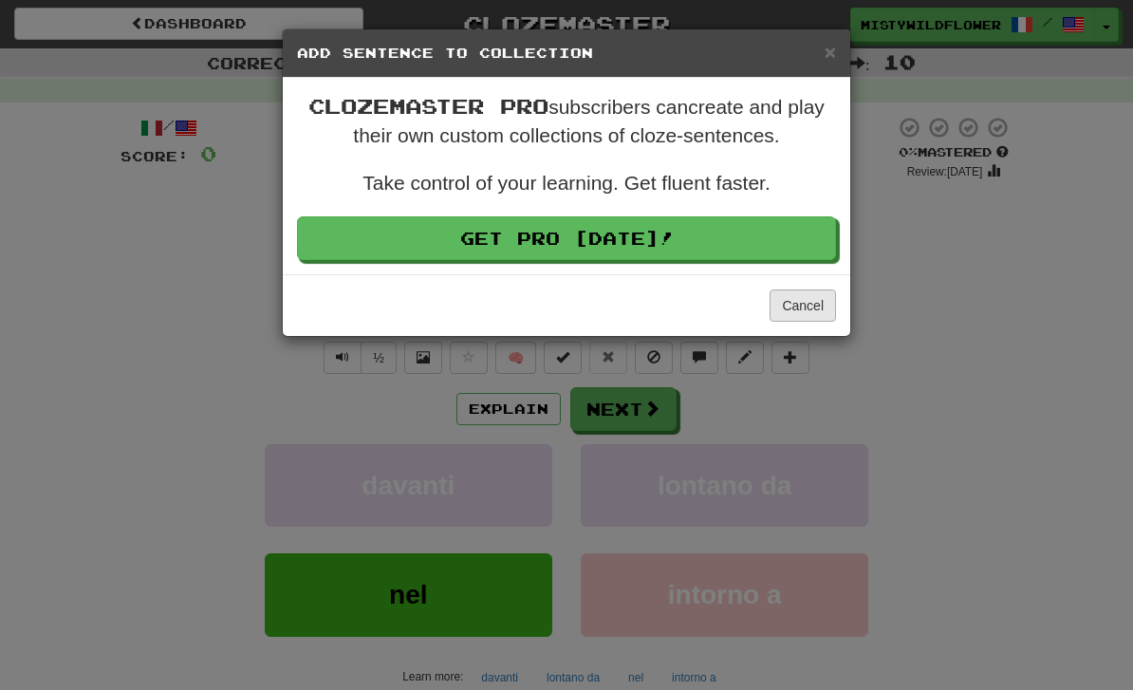
click at [805, 308] on button "Cancel" at bounding box center [802, 305] width 66 height 32
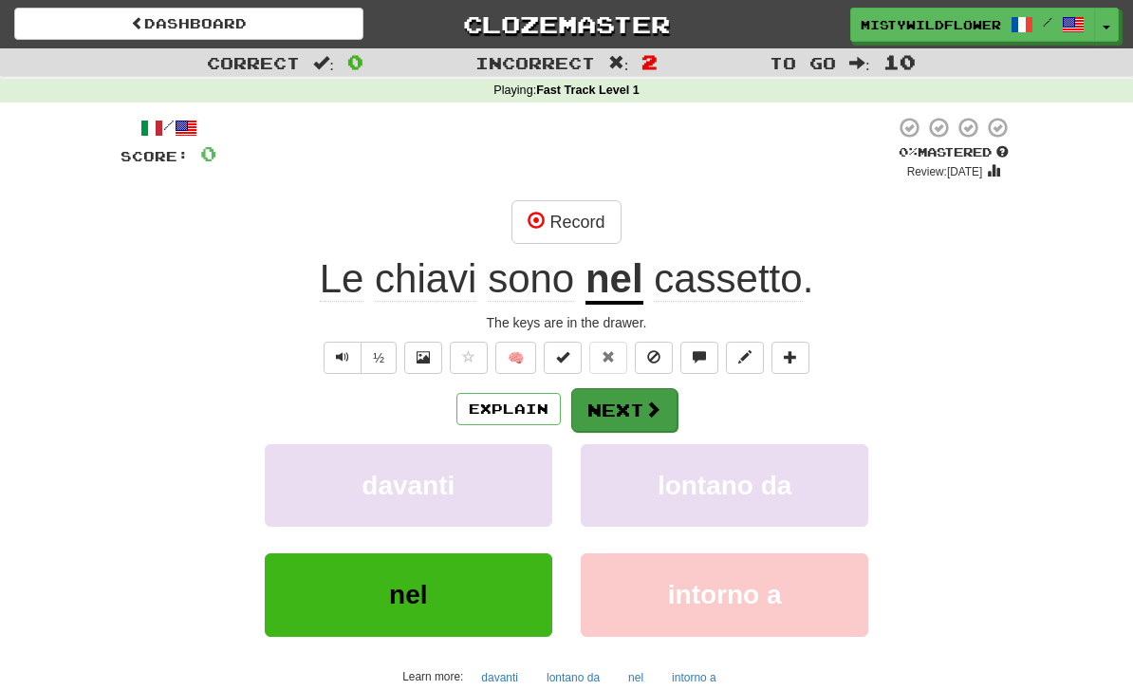
click at [649, 402] on span at bounding box center [652, 408] width 17 height 17
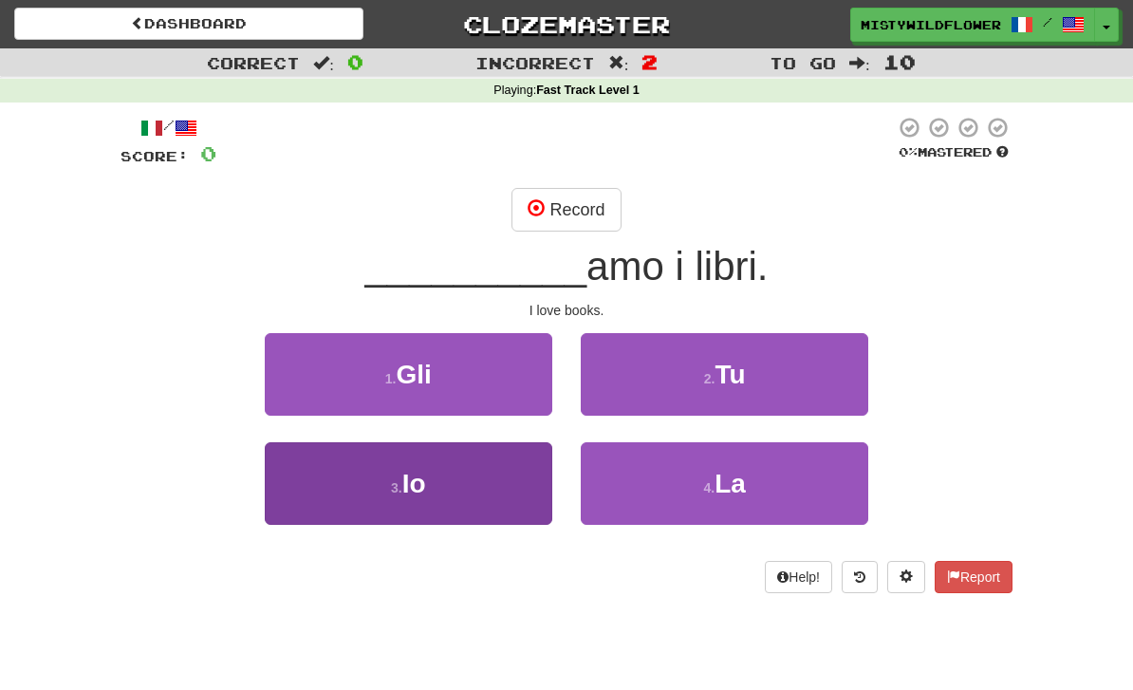
click at [517, 481] on button "3 . Io" at bounding box center [408, 483] width 287 height 83
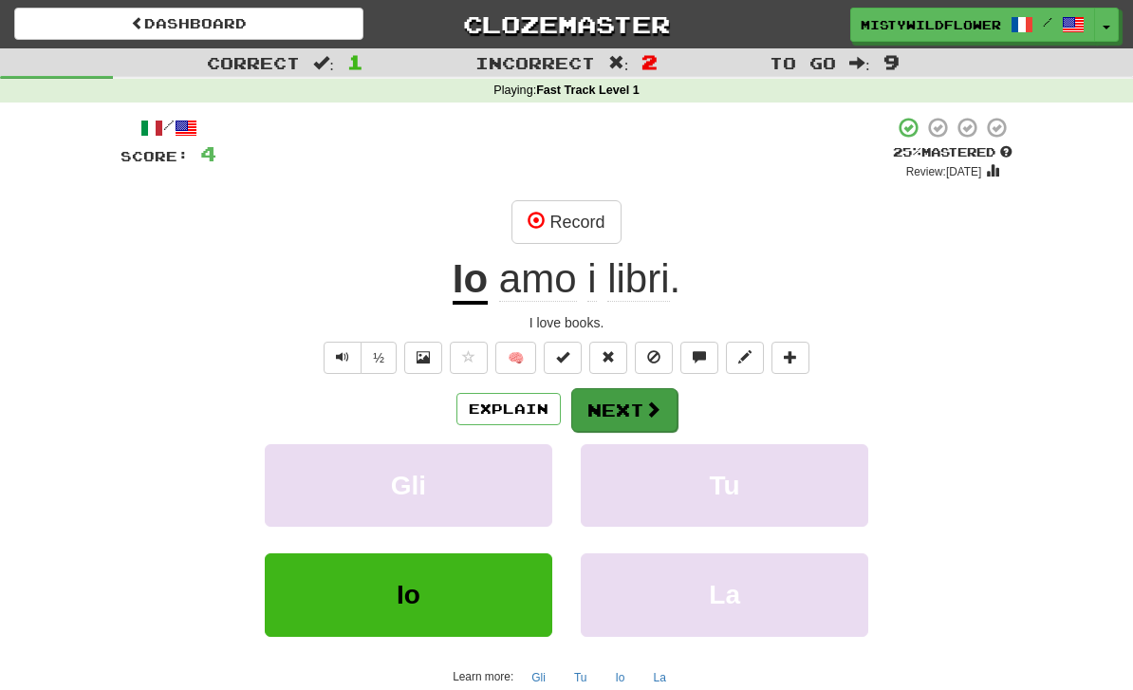
click at [636, 411] on button "Next" at bounding box center [624, 410] width 106 height 44
